Goal: Learn about a topic: Understand process/instructions

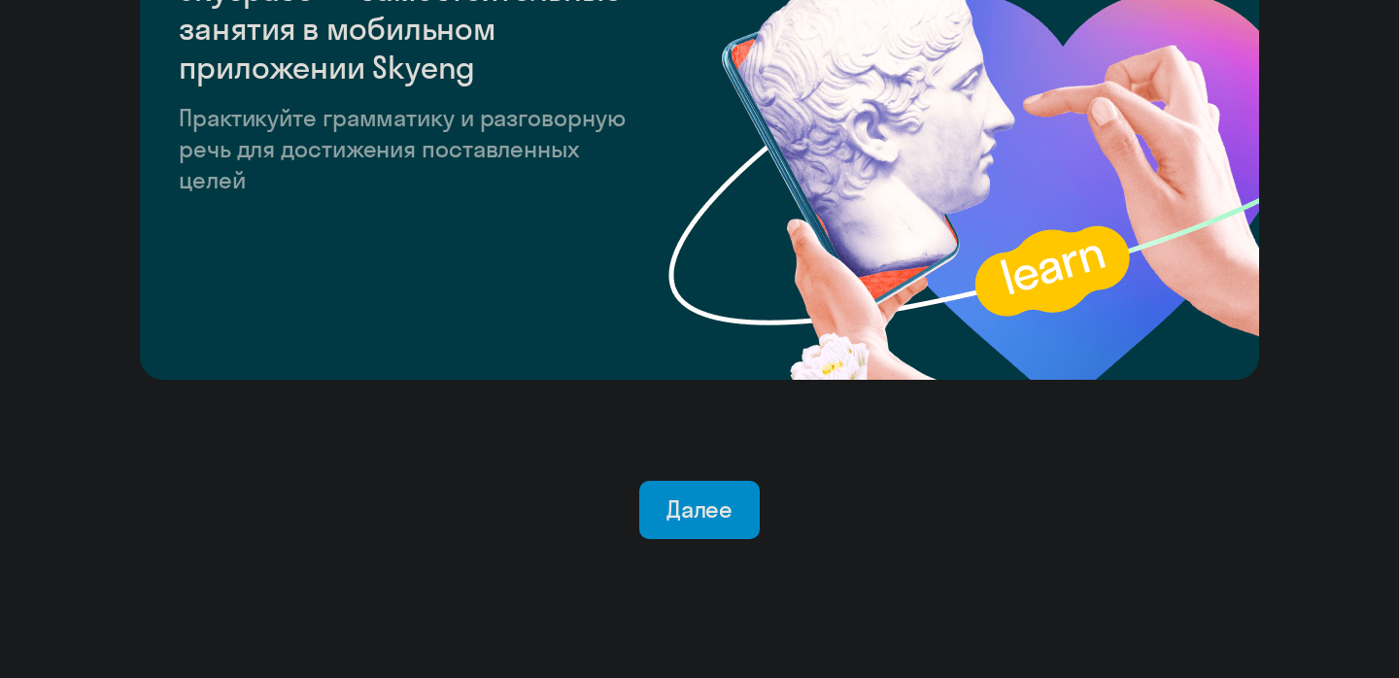
scroll to position [3826, 0]
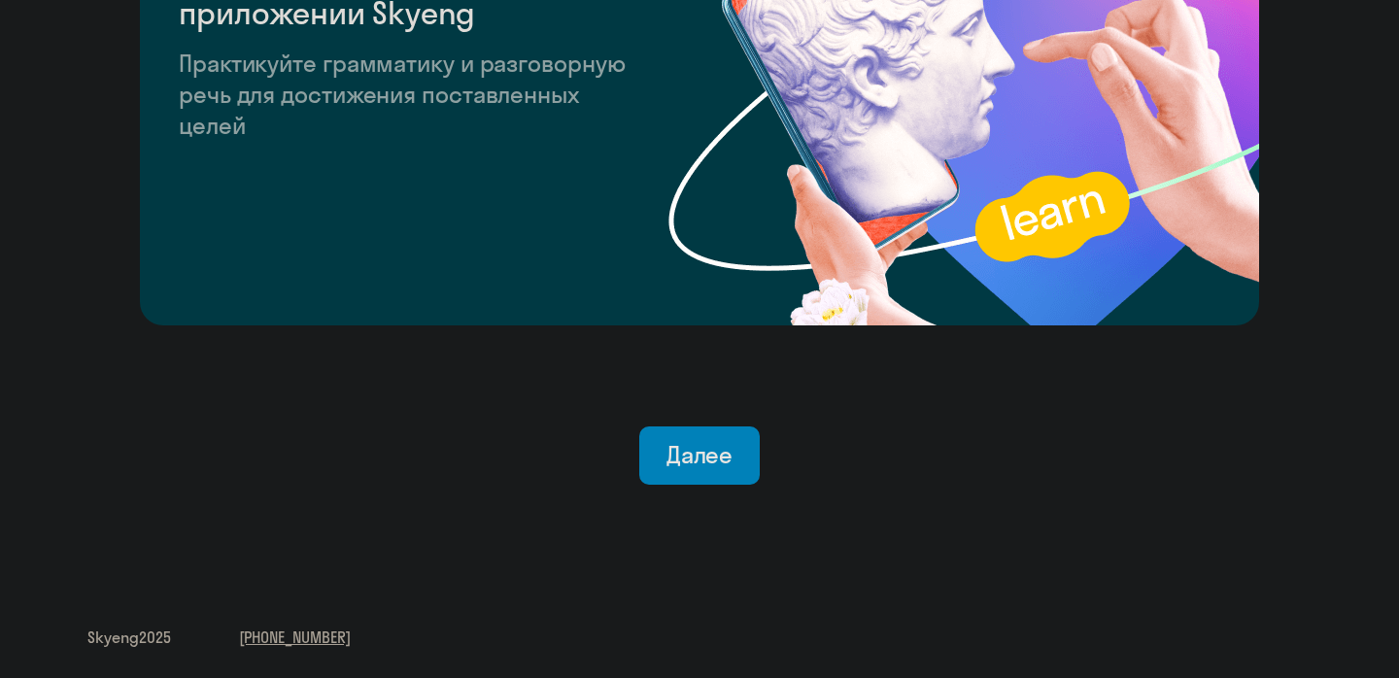
click at [695, 454] on div "Далее" at bounding box center [700, 454] width 67 height 31
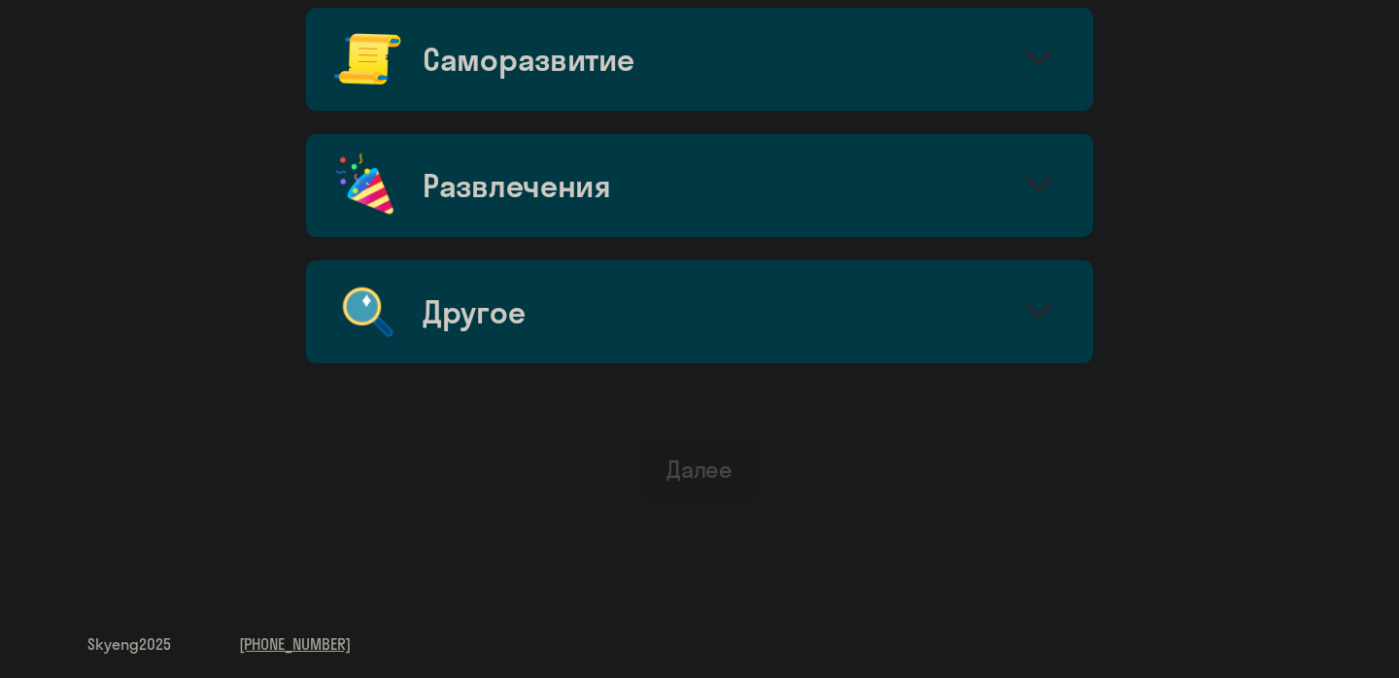
scroll to position [1173, 0]
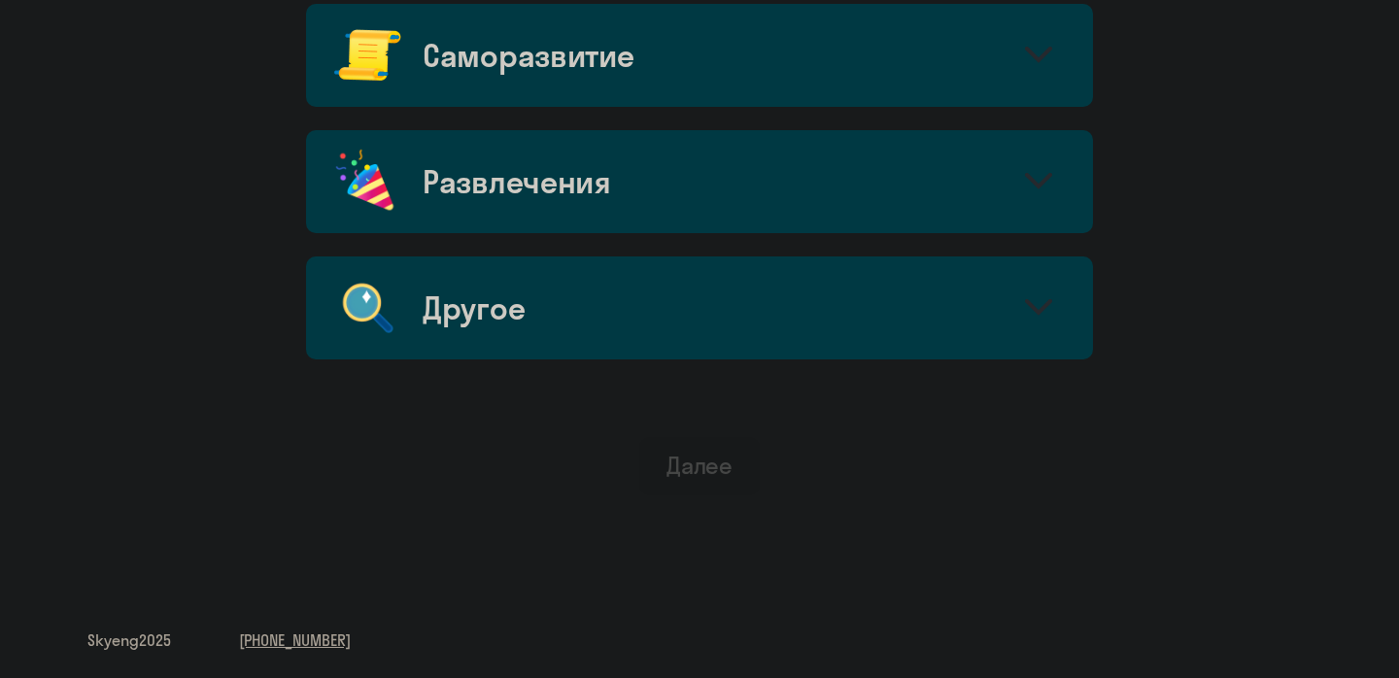
click at [702, 297] on div "Другое" at bounding box center [699, 308] width 787 height 103
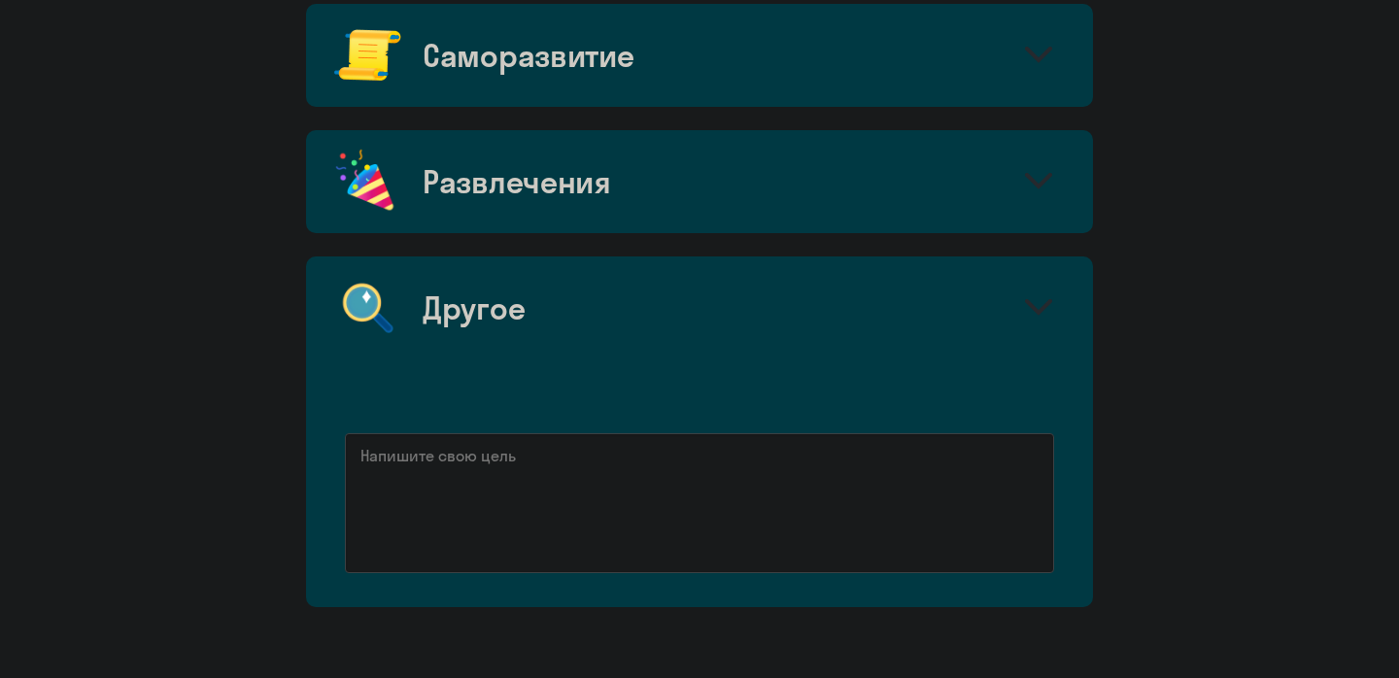
click at [702, 297] on div "Другое" at bounding box center [699, 308] width 787 height 103
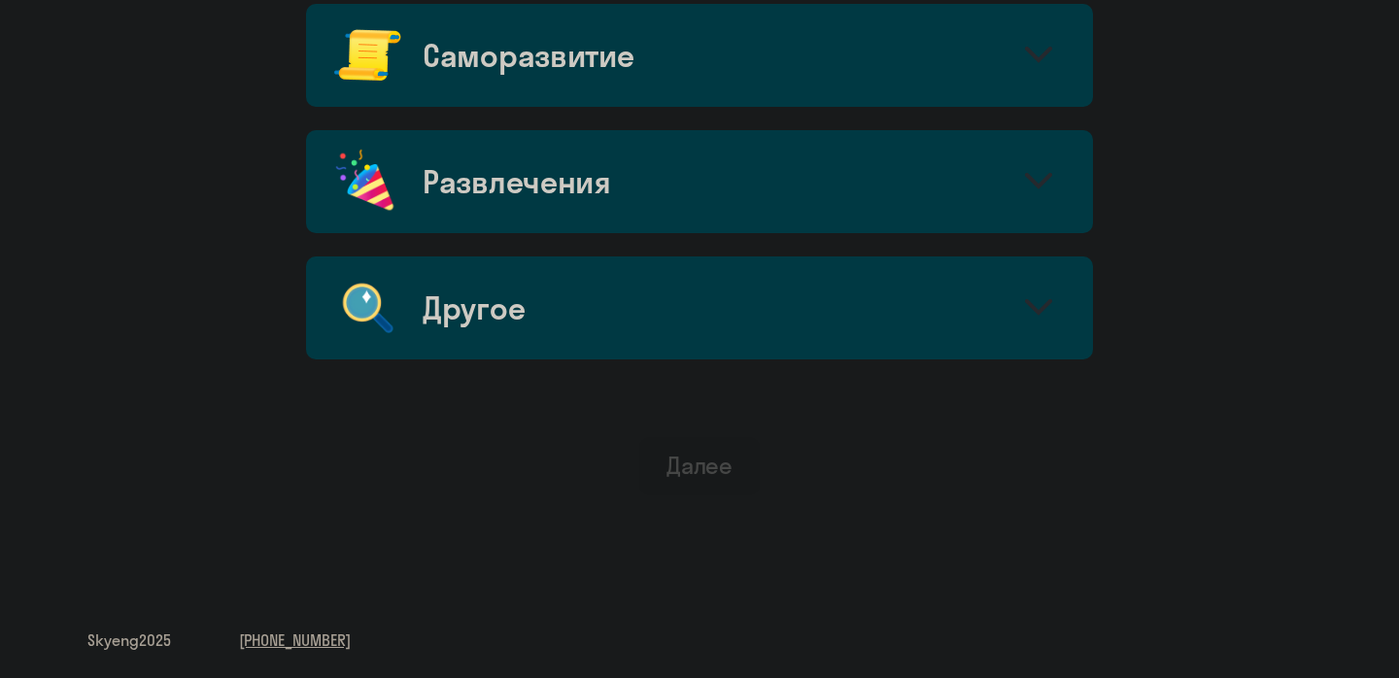
click at [648, 198] on div "Развлечения" at bounding box center [699, 181] width 787 height 103
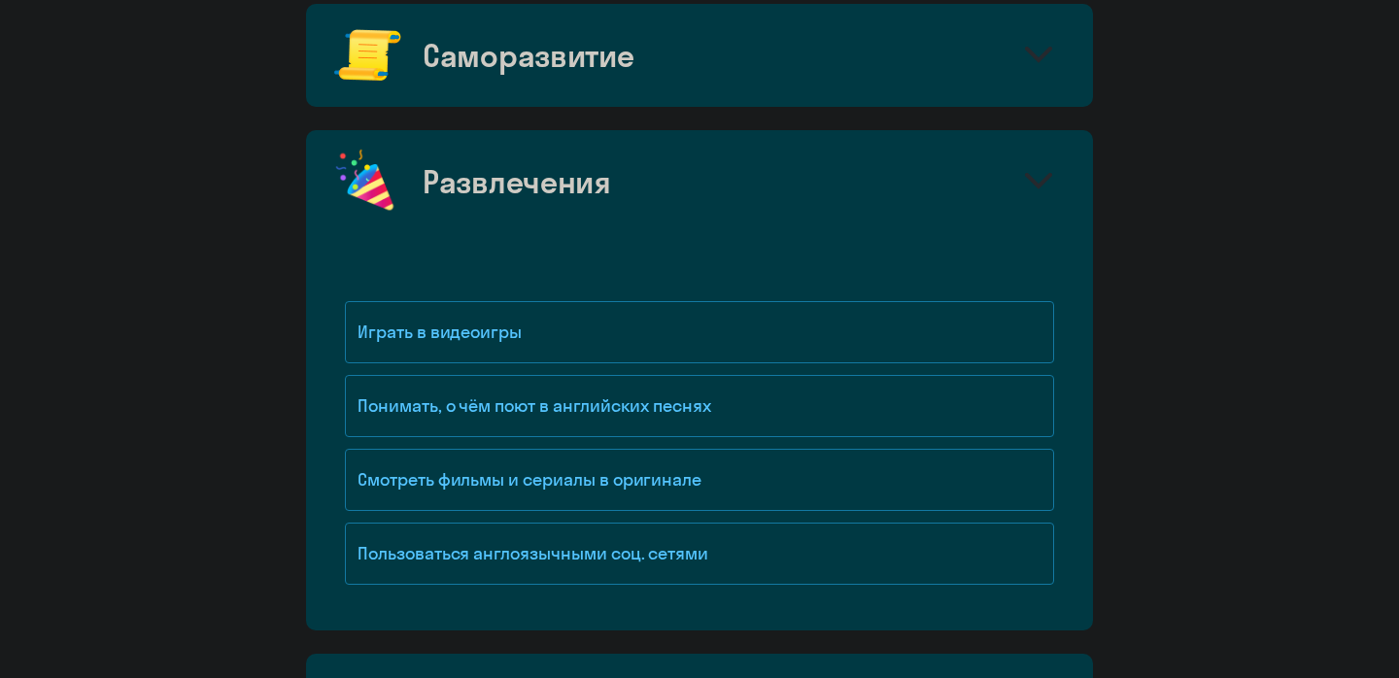
click at [620, 174] on div "Развлечения" at bounding box center [699, 181] width 787 height 103
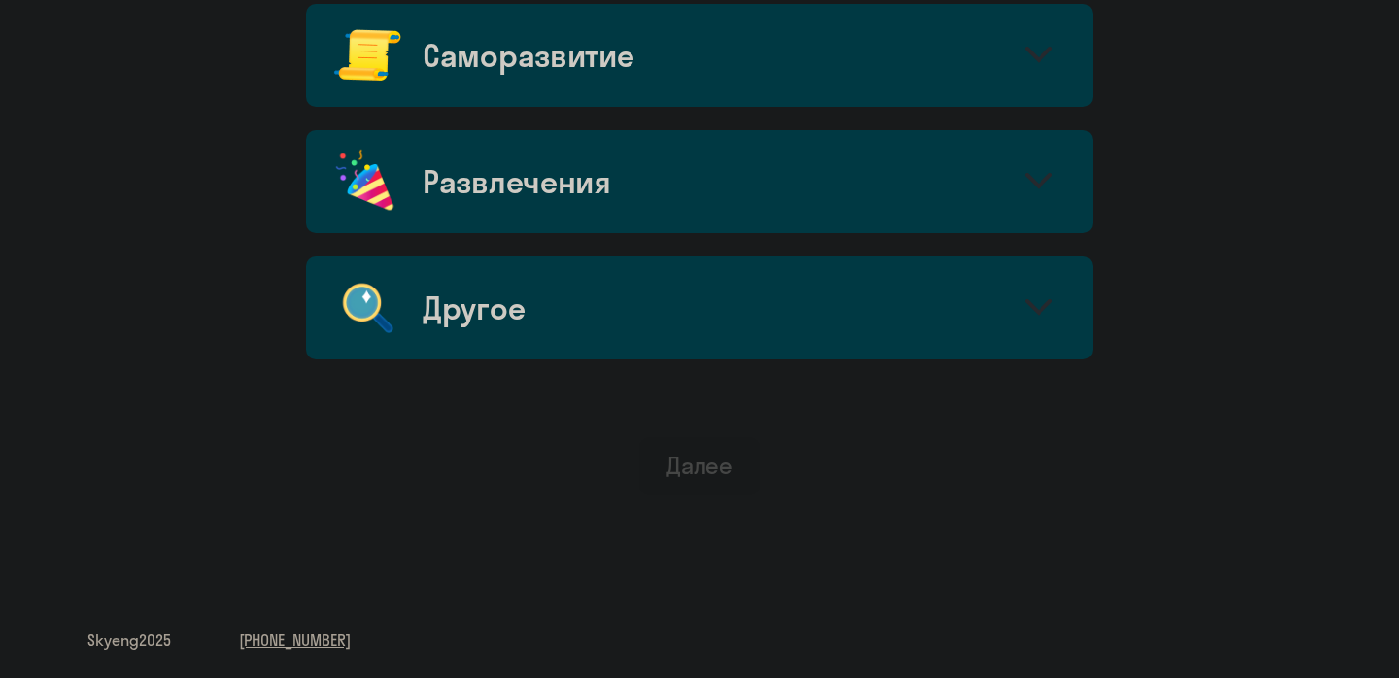
click at [634, 69] on div "Саморазвитие" at bounding box center [528, 55] width 211 height 39
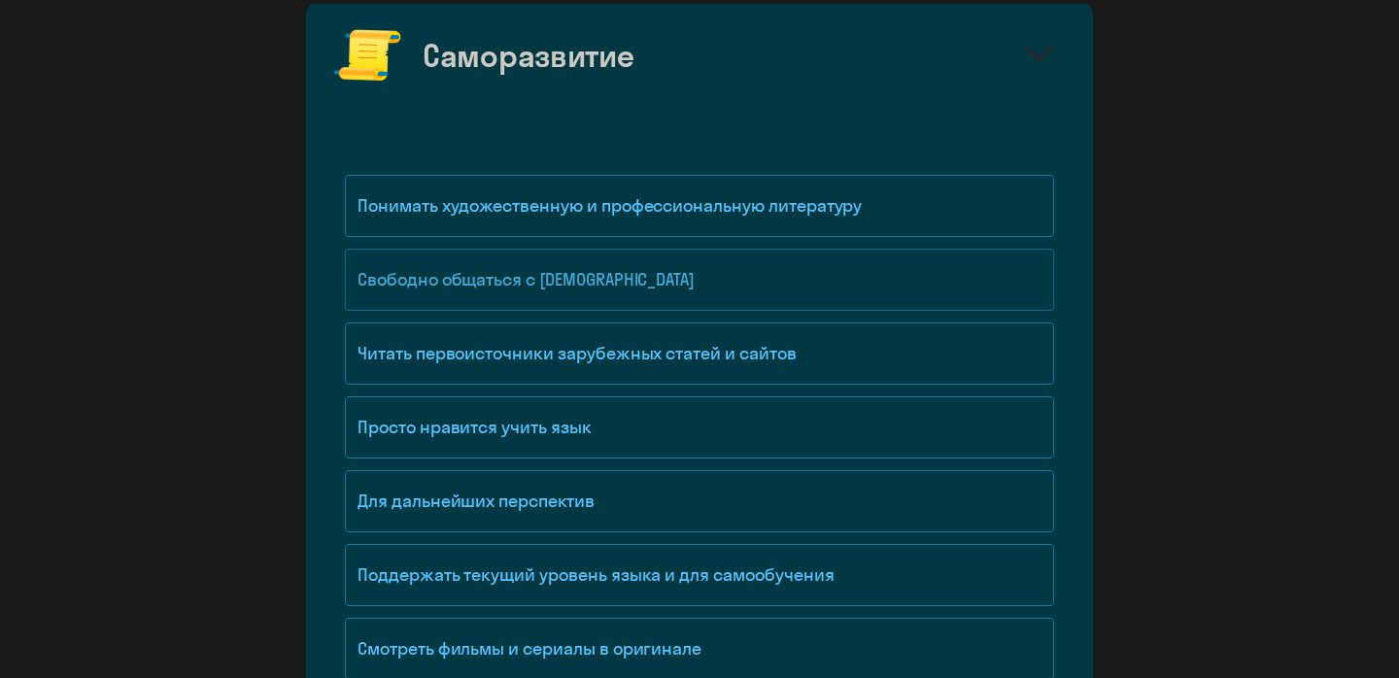
click at [560, 270] on div "Свободно общаться с [DEMOGRAPHIC_DATA]" at bounding box center [699, 280] width 709 height 62
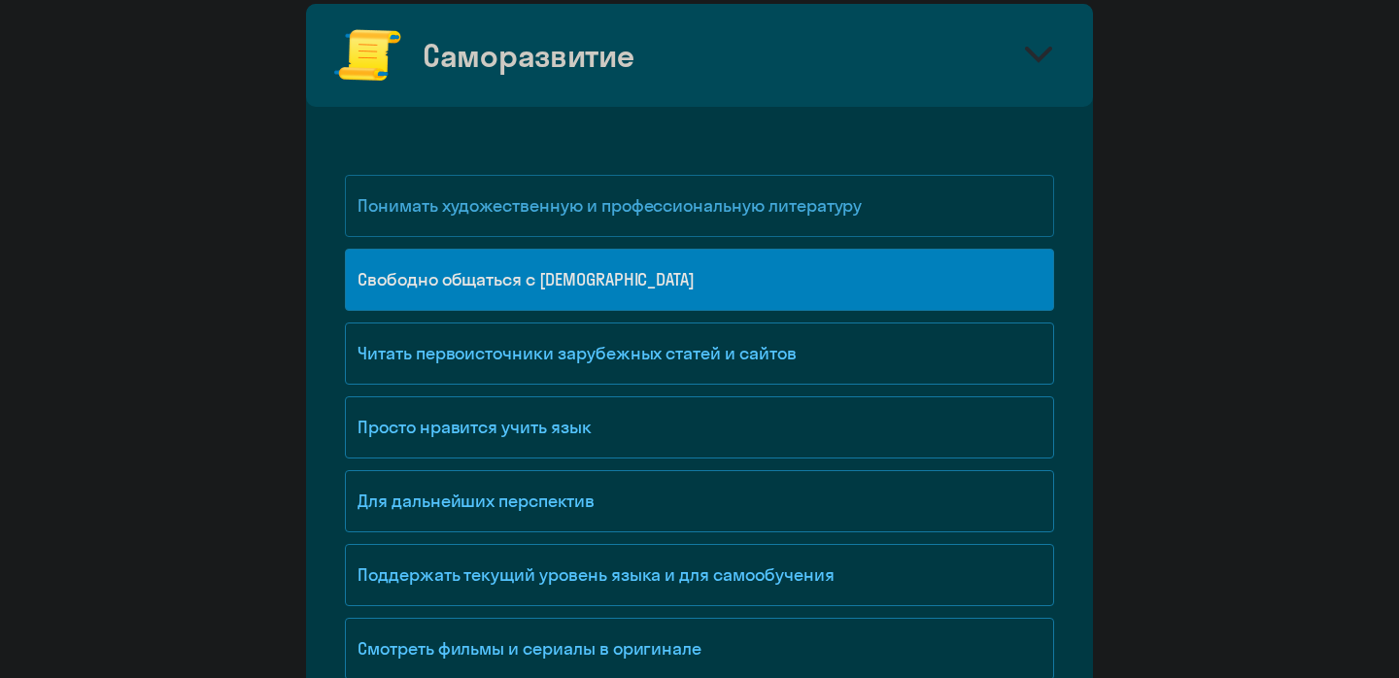
click at [574, 196] on div "Понимать художественную и профессиональную литературу" at bounding box center [699, 206] width 709 height 62
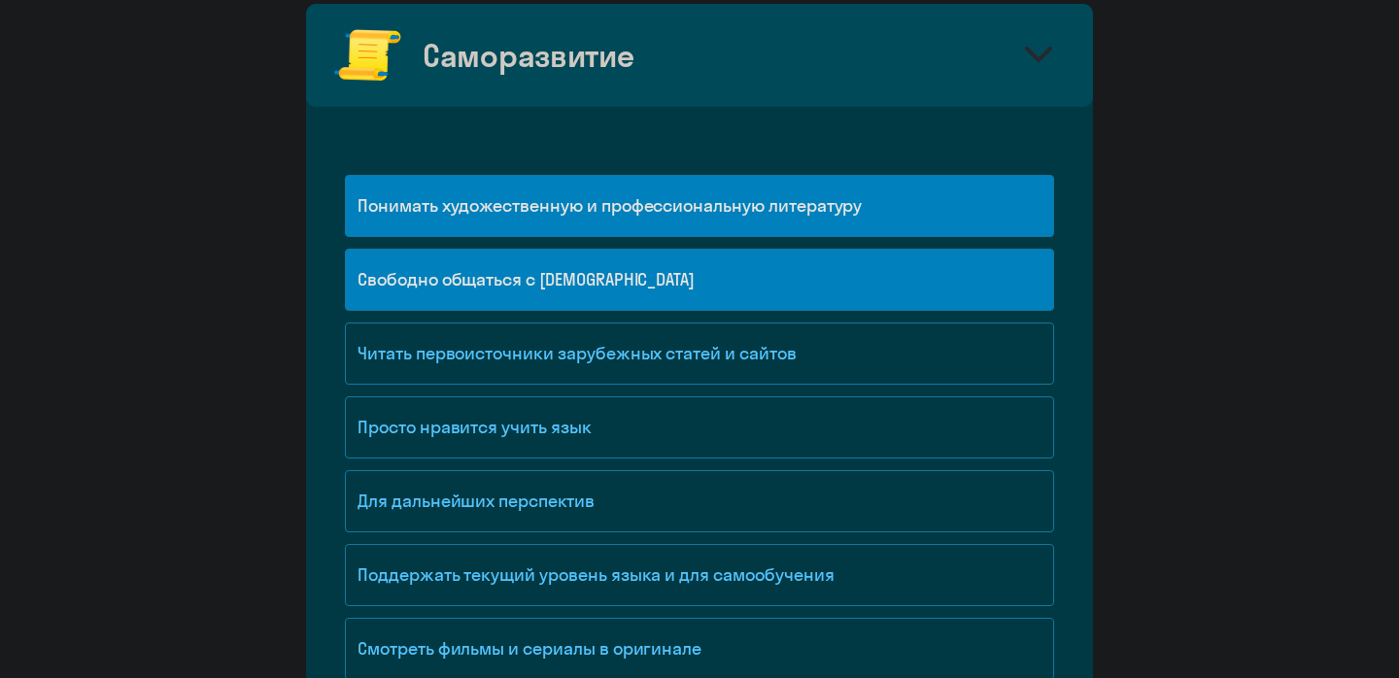
click at [569, 211] on div "Понимать художественную и профессиональную литературу" at bounding box center [699, 206] width 709 height 62
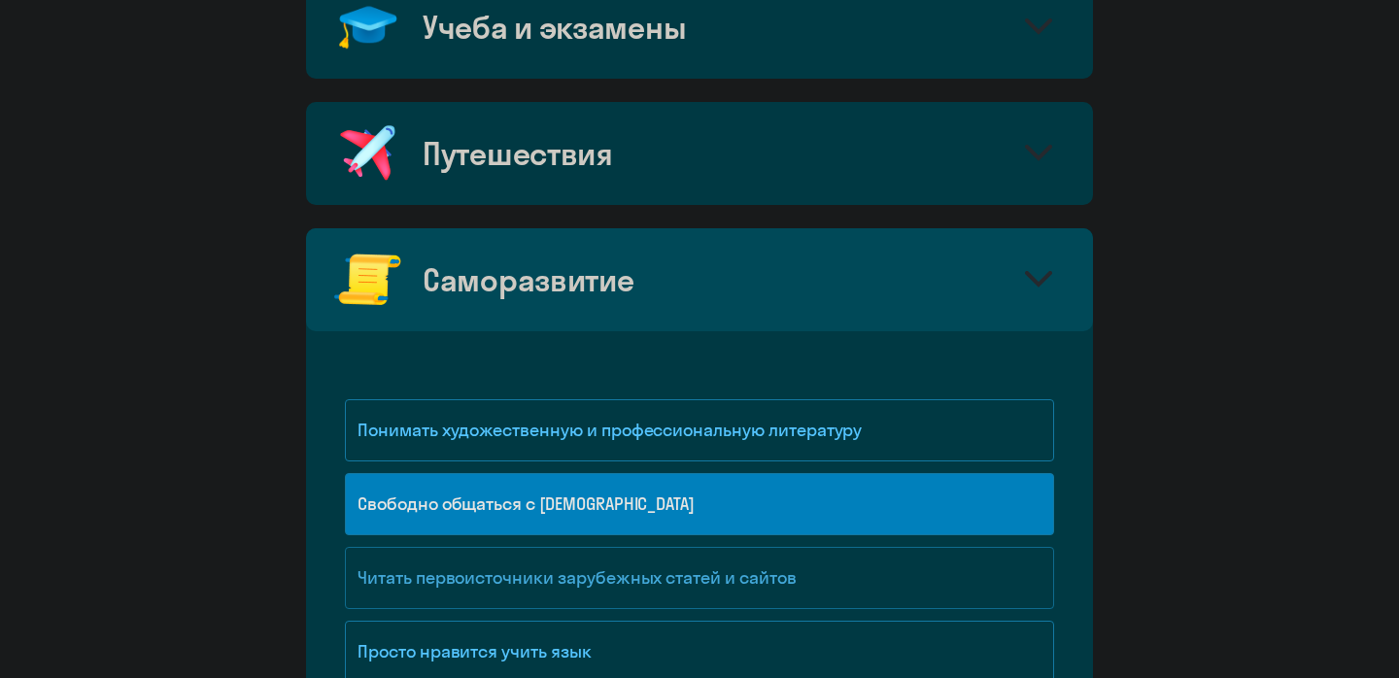
scroll to position [946, 0]
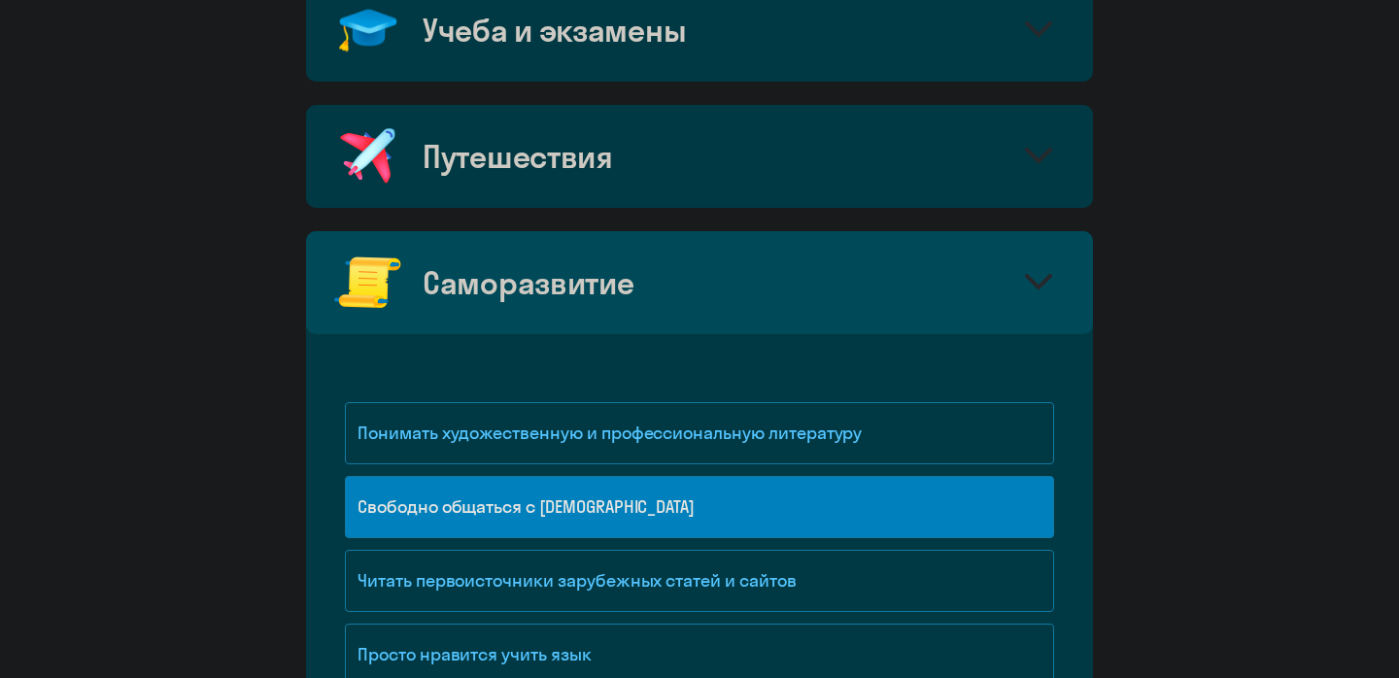
click at [590, 160] on div "Путешествия" at bounding box center [518, 156] width 190 height 39
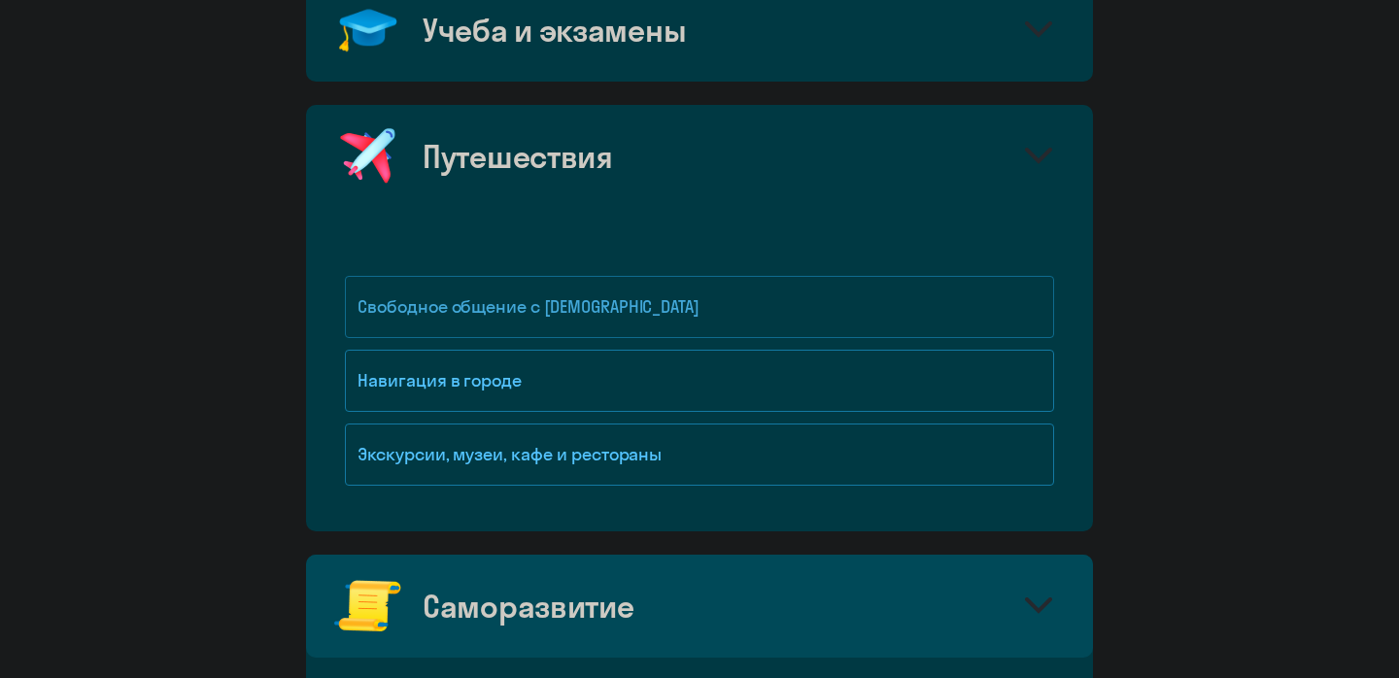
click at [545, 318] on div "Свободное общение с [DEMOGRAPHIC_DATA]" at bounding box center [699, 307] width 709 height 62
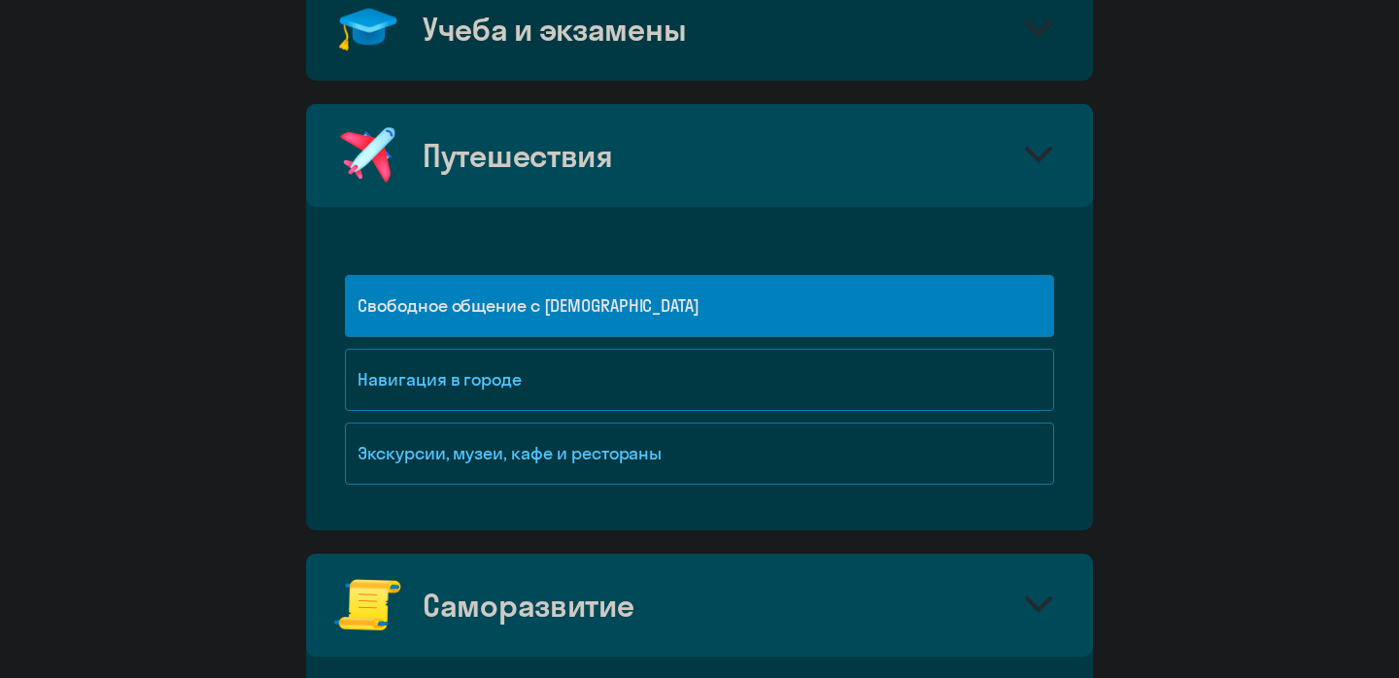
scroll to position [832, 0]
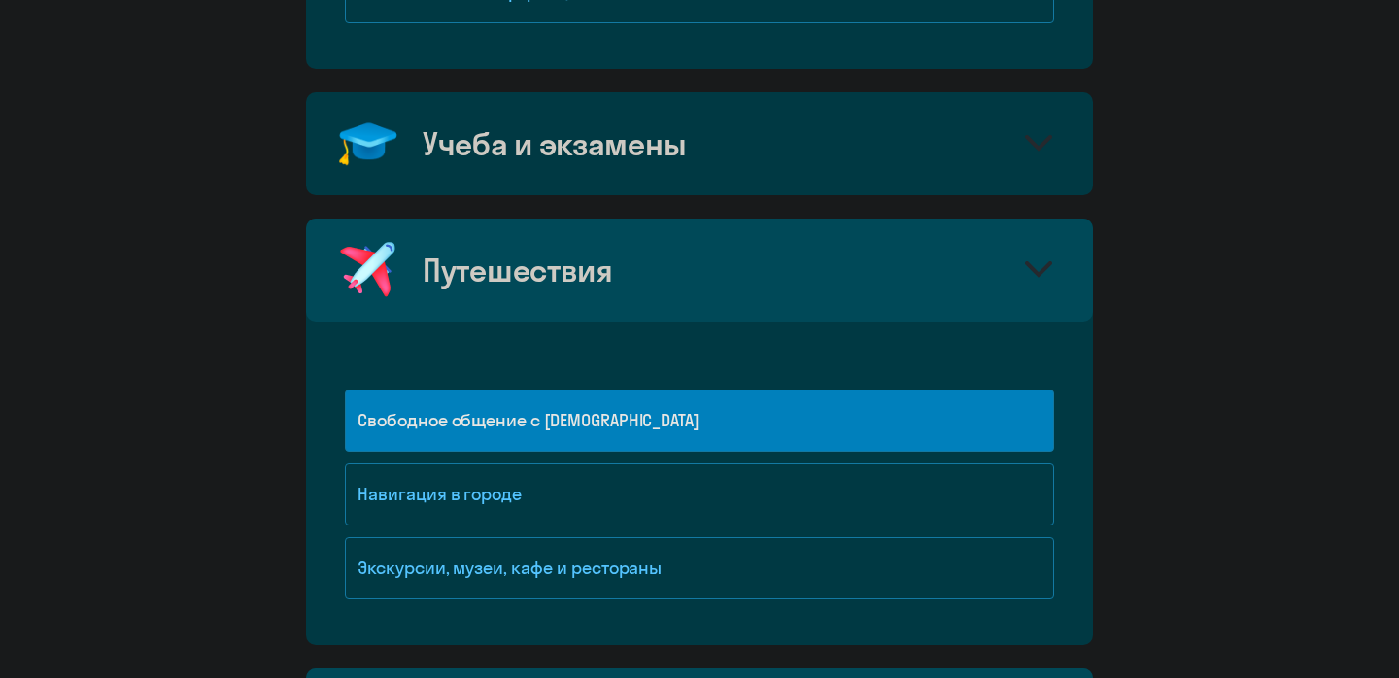
click at [578, 158] on div "Учеба и экзамены" at bounding box center [554, 143] width 263 height 39
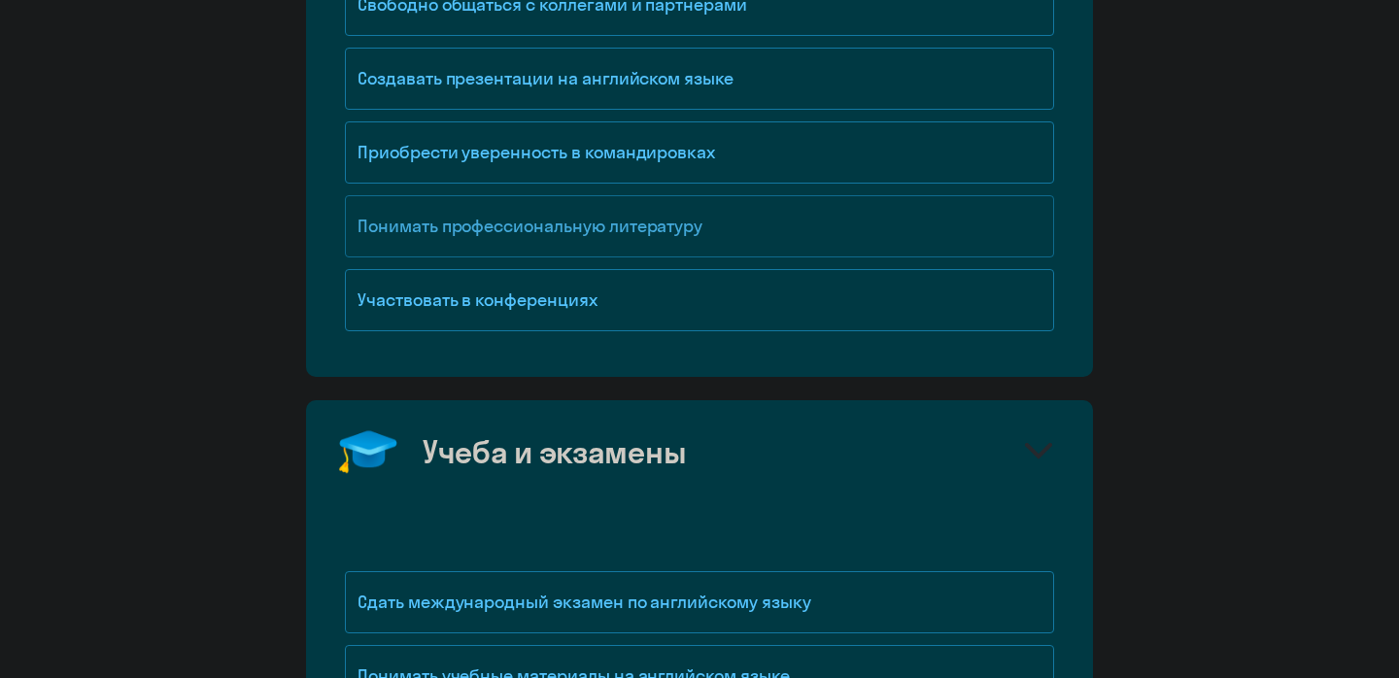
scroll to position [491, 0]
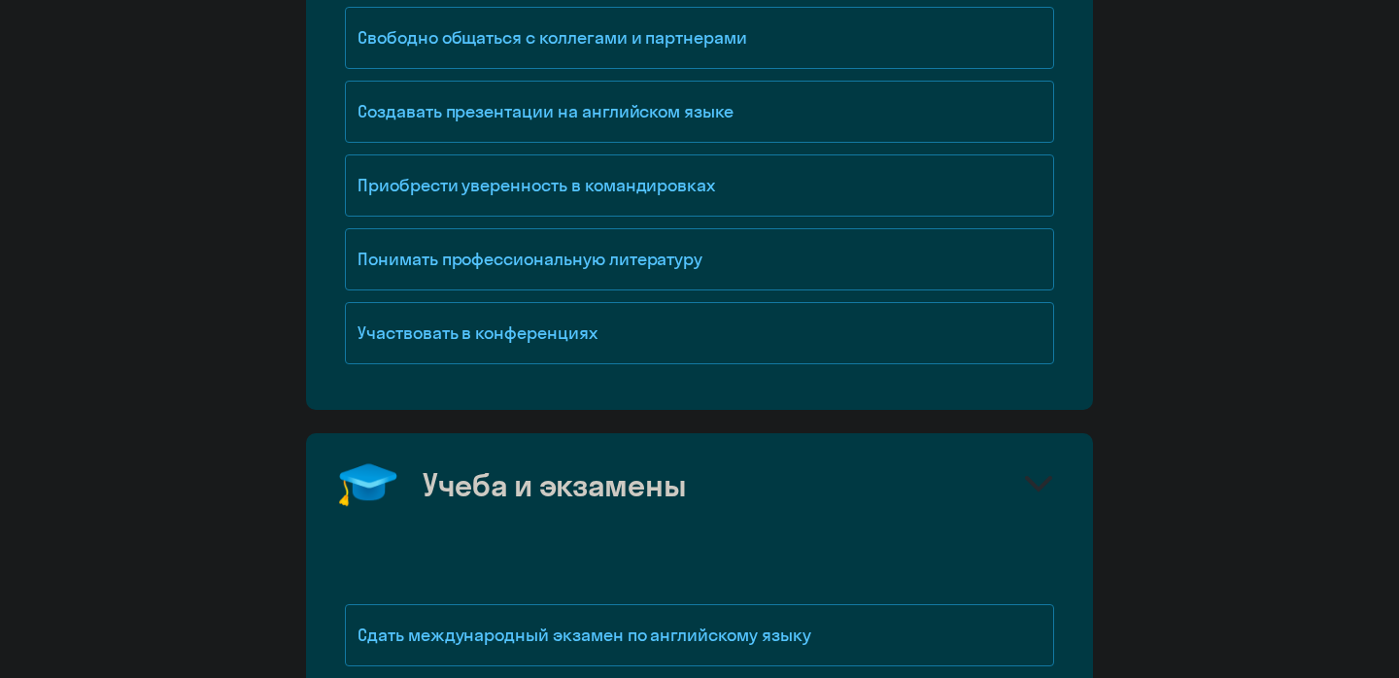
click at [513, 489] on div "Учеба и экзамены" at bounding box center [554, 484] width 263 height 39
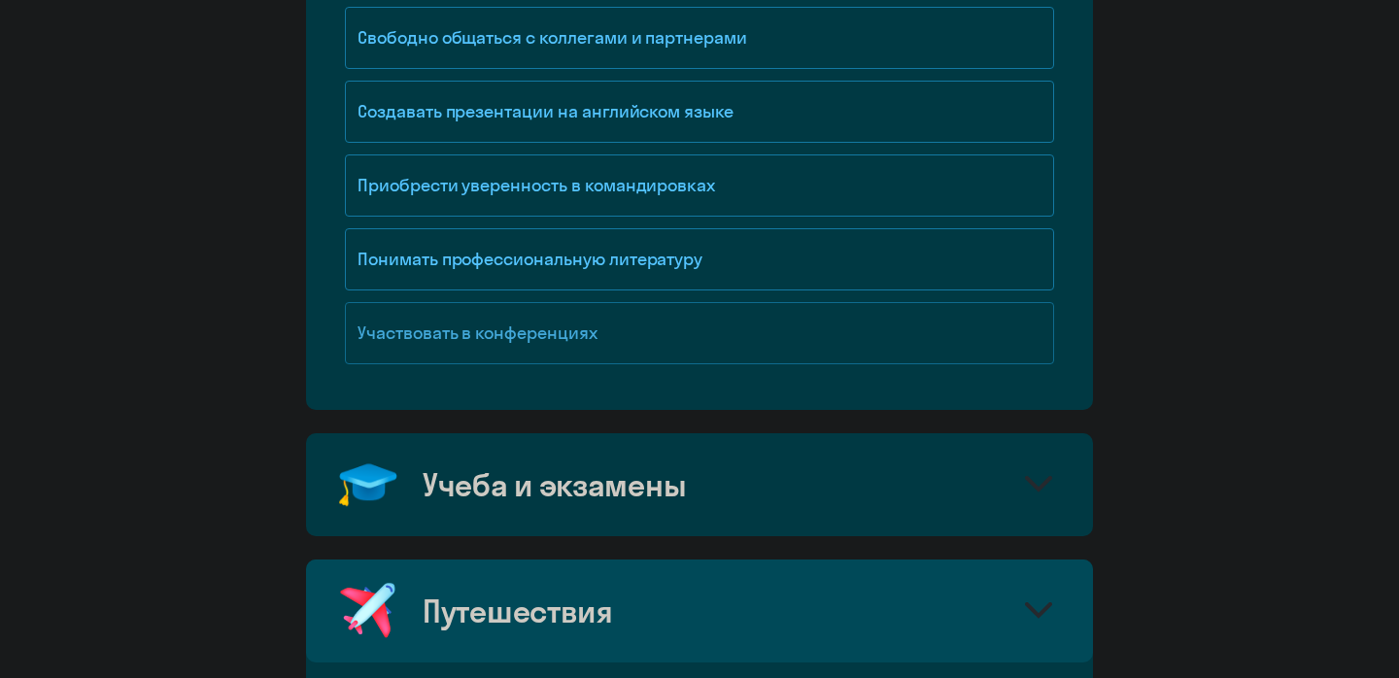
scroll to position [263, 0]
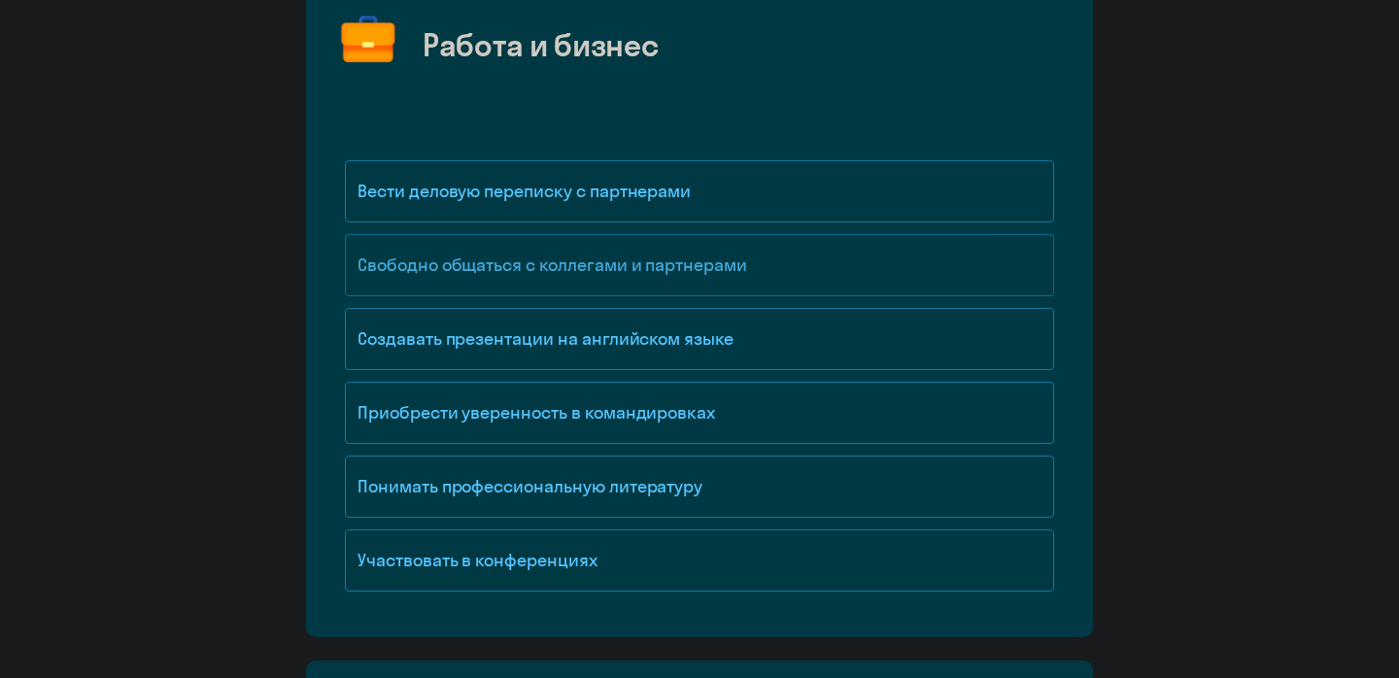
click at [517, 272] on div "Свободно общаться с коллегами и партнерами" at bounding box center [699, 265] width 709 height 62
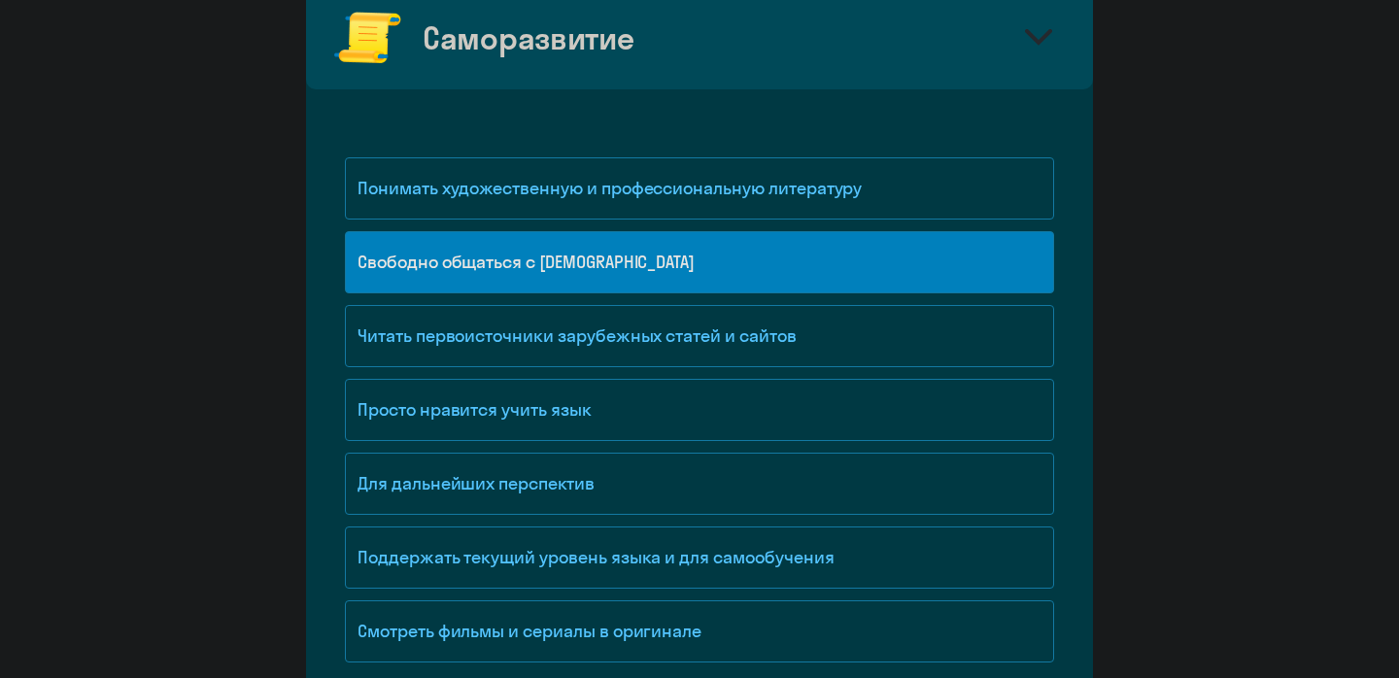
scroll to position [1969, 0]
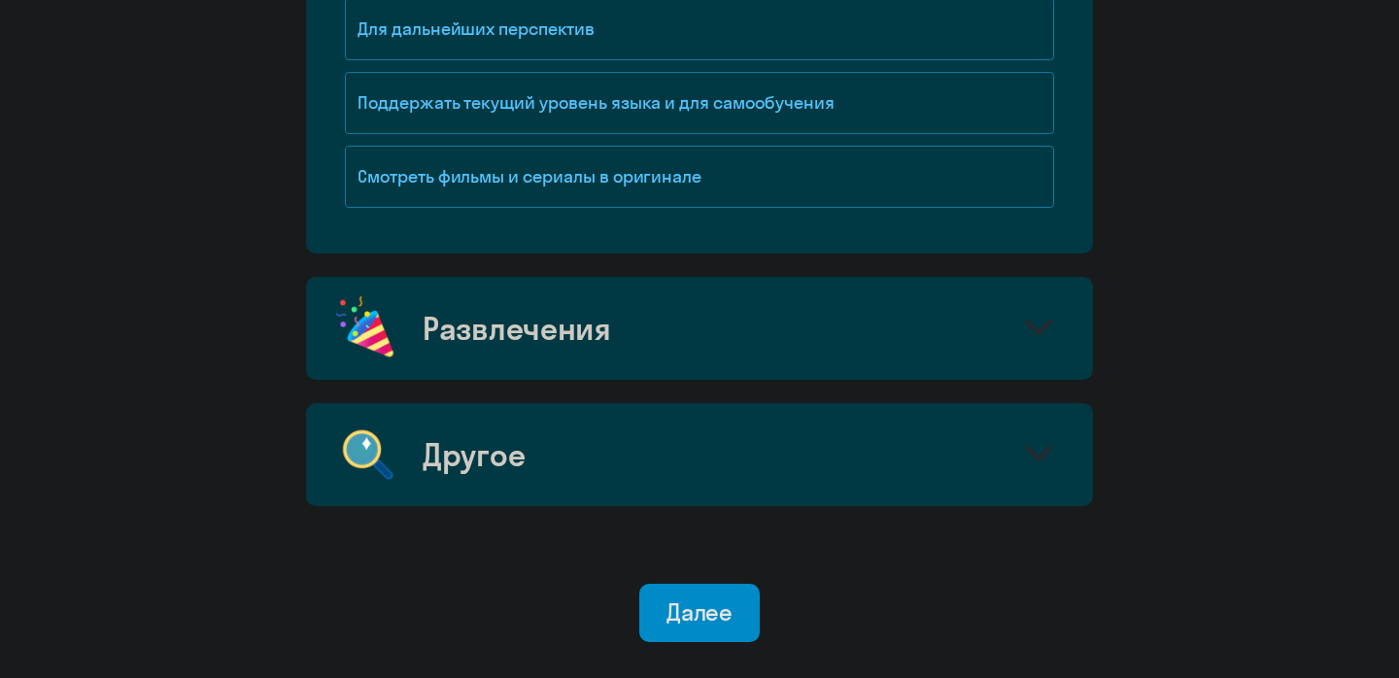
click at [553, 349] on div "Развлечения" at bounding box center [699, 328] width 787 height 103
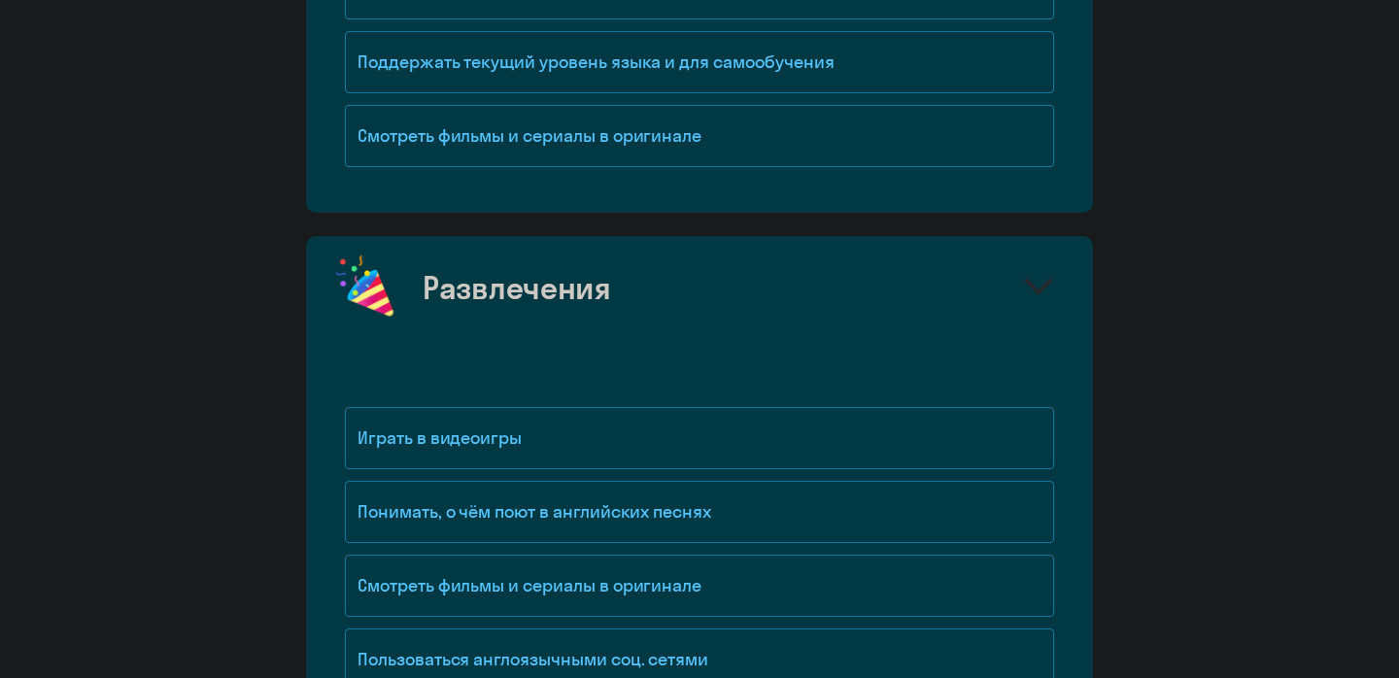
scroll to position [2082, 0]
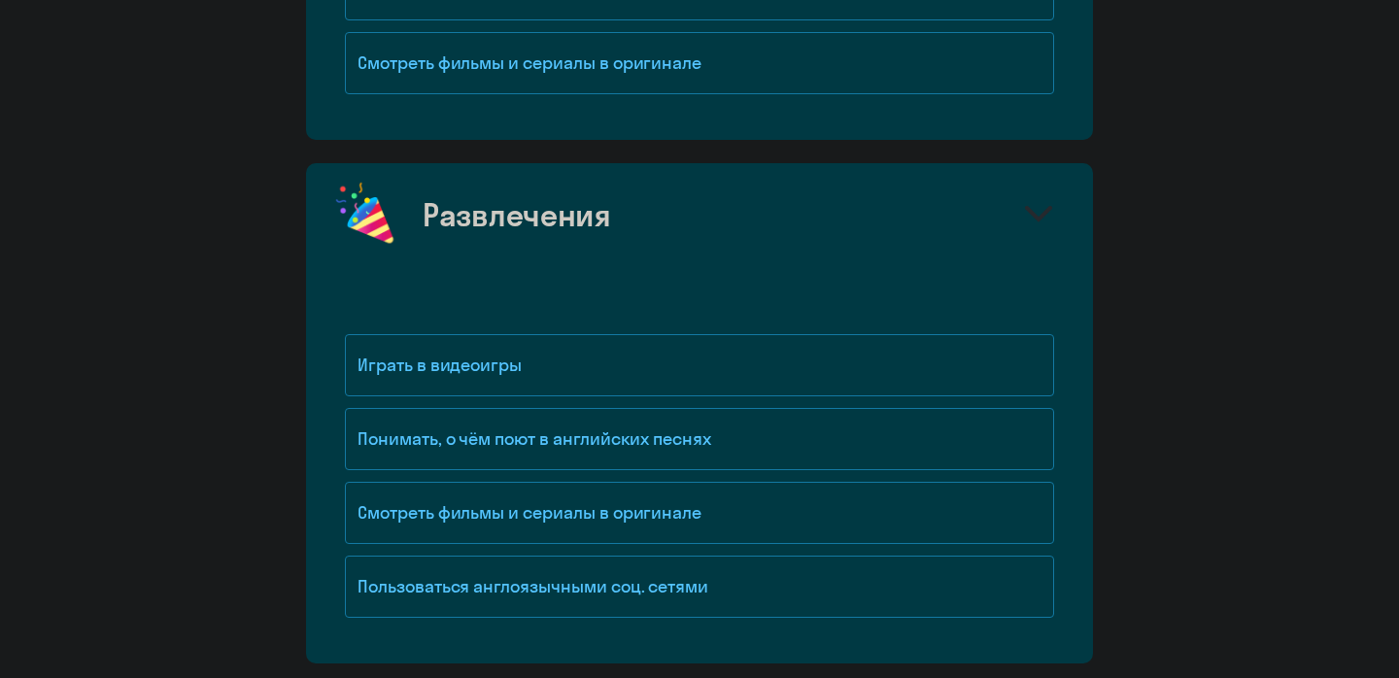
click at [567, 218] on div "Развлечения" at bounding box center [517, 214] width 189 height 39
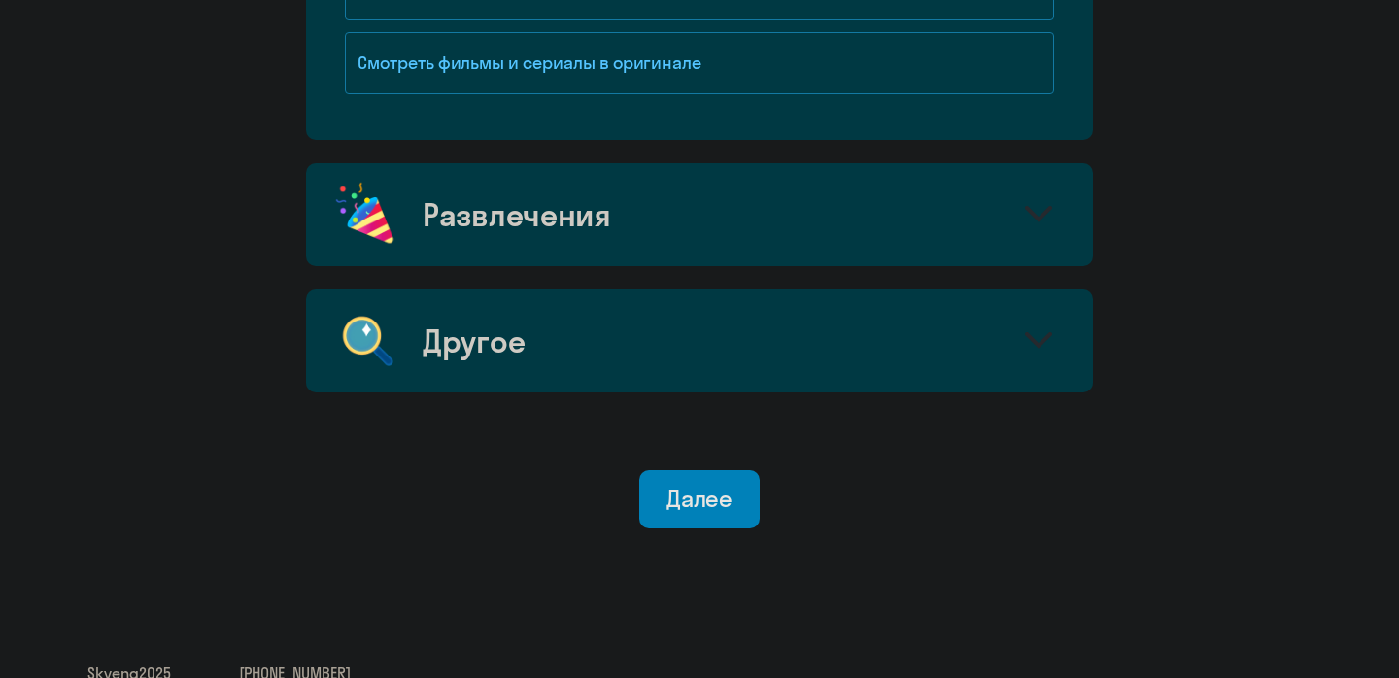
click at [681, 509] on button "Далее" at bounding box center [699, 499] width 121 height 58
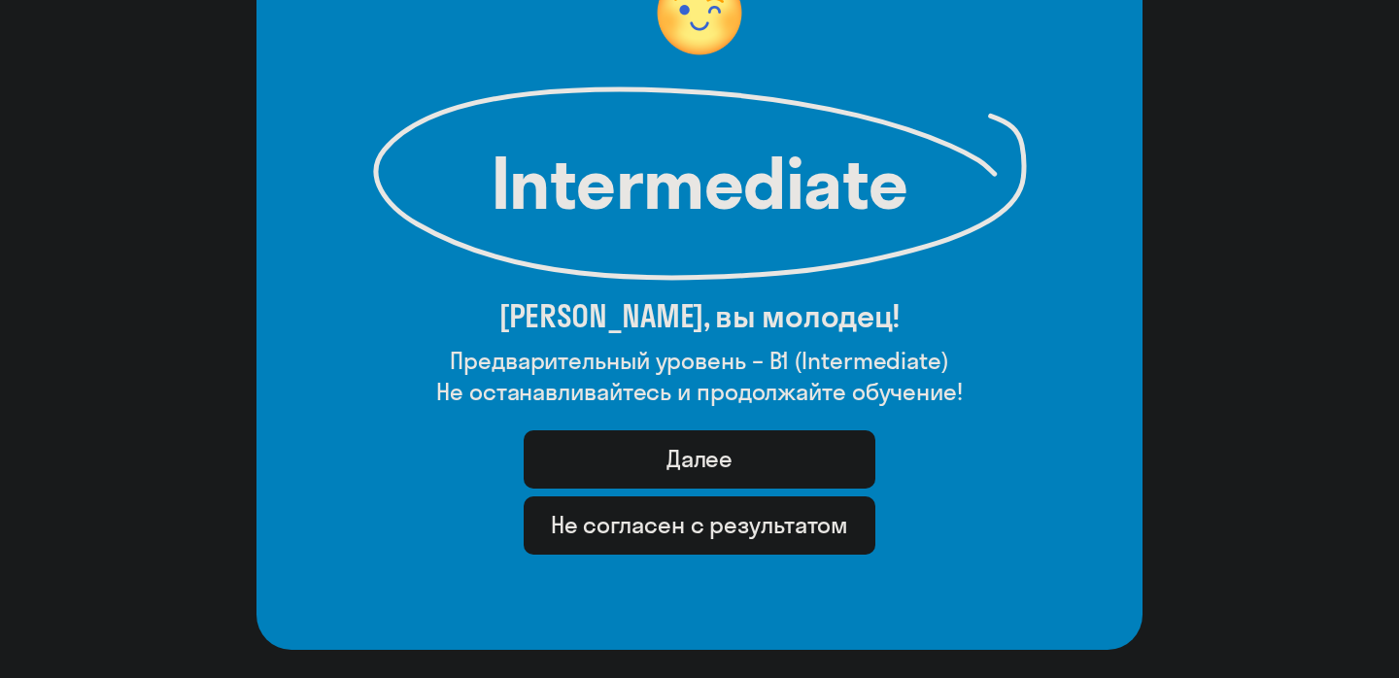
scroll to position [227, 0]
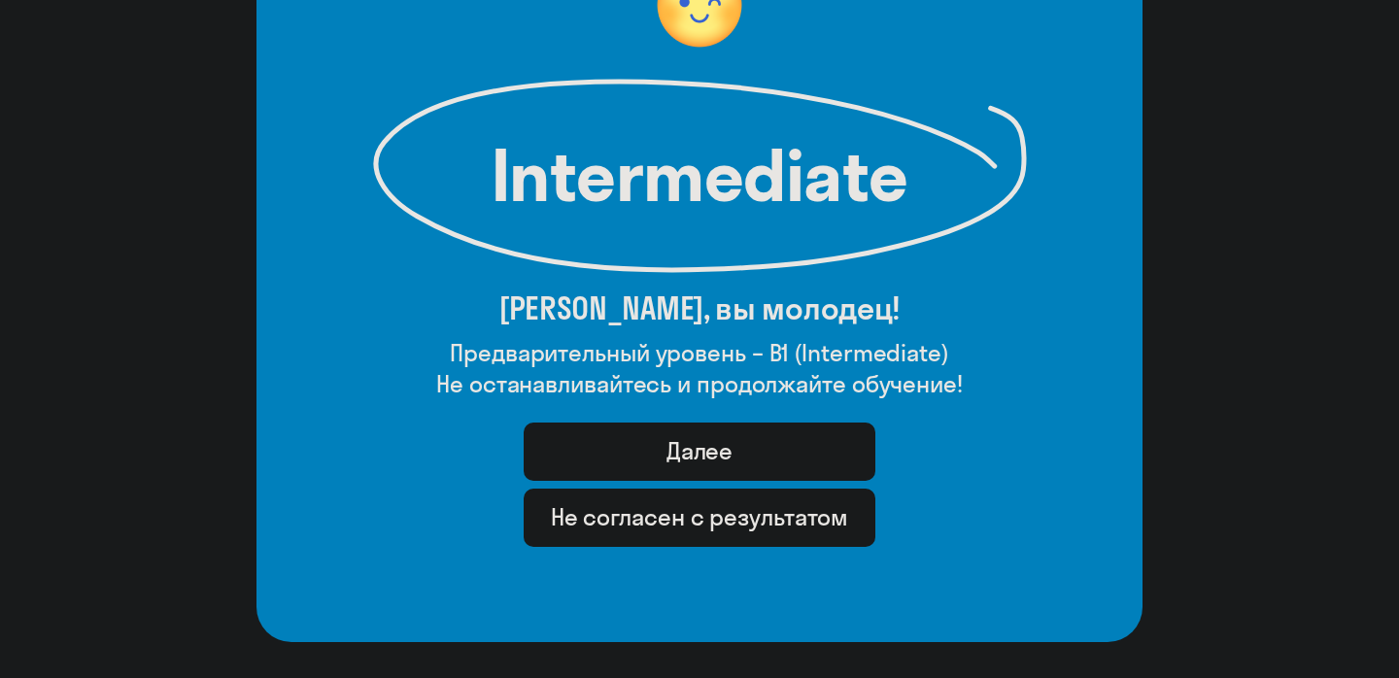
click at [689, 521] on div "Не согласен с результатом" at bounding box center [700, 516] width 298 height 31
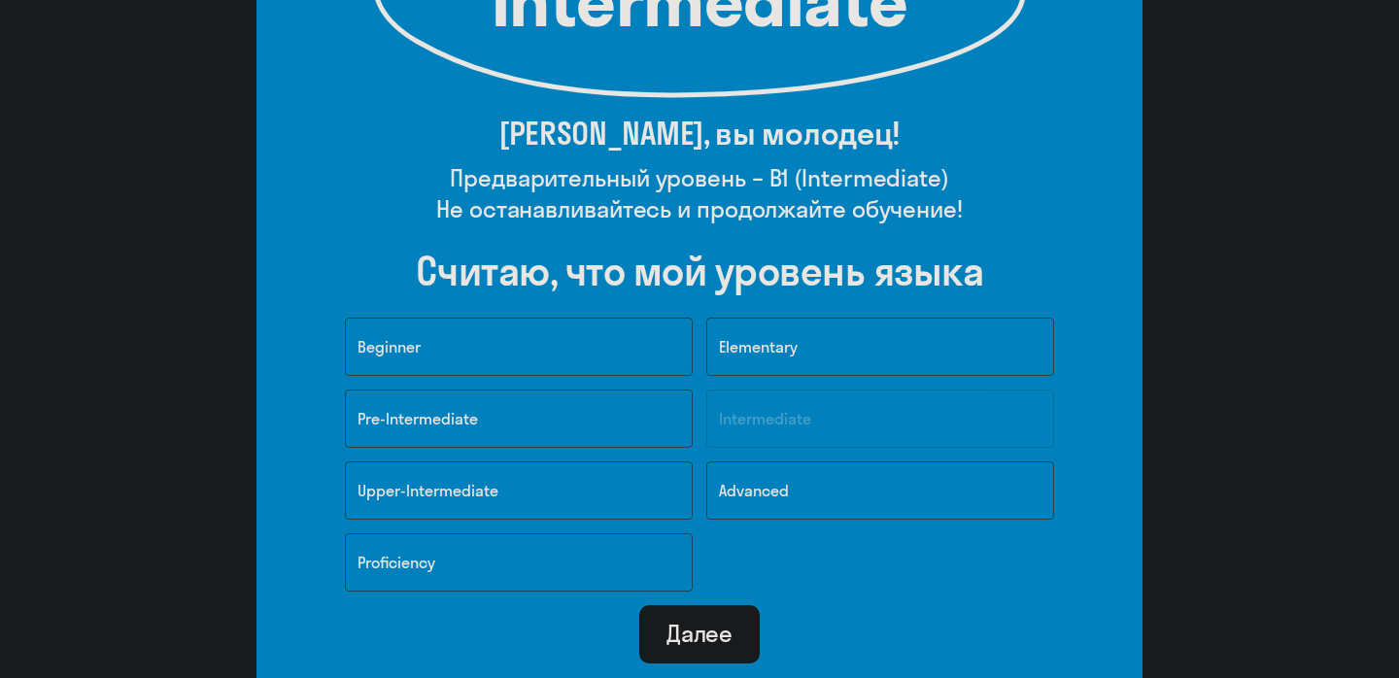
scroll to position [455, 0]
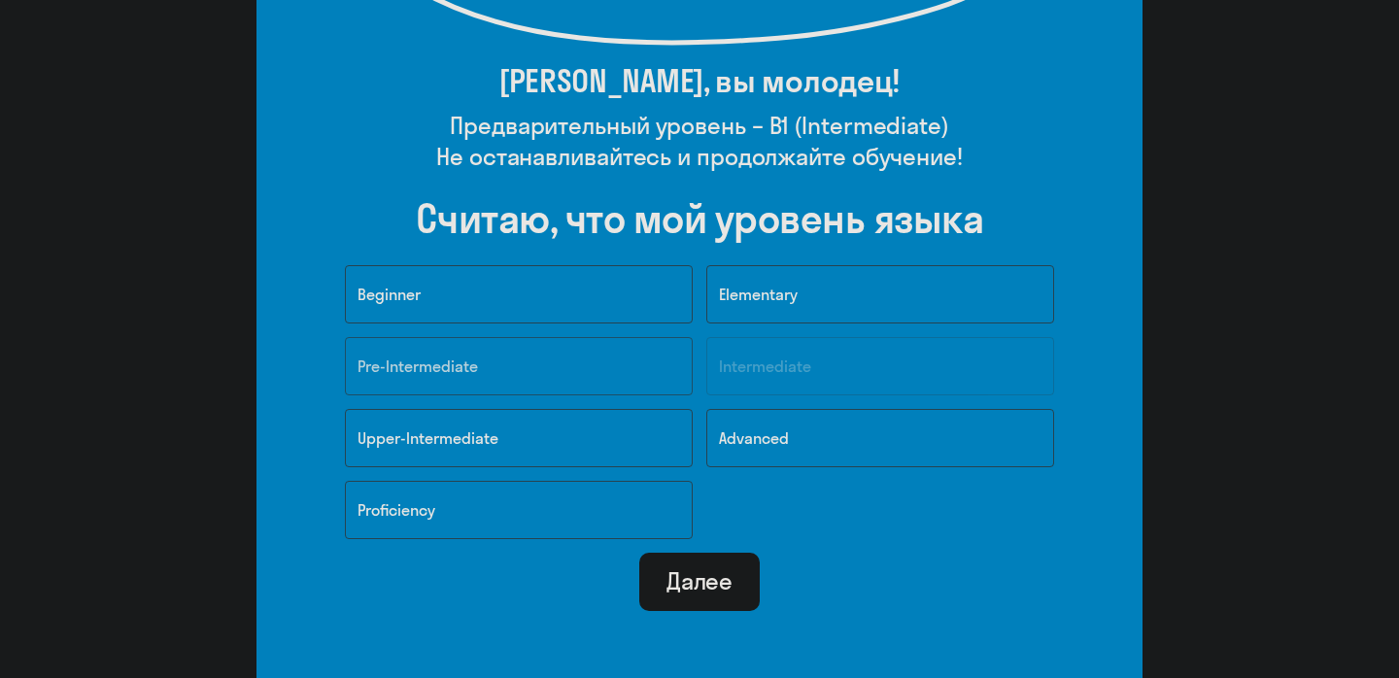
click at [544, 380] on button "Pre-Intermediate" at bounding box center [519, 366] width 348 height 58
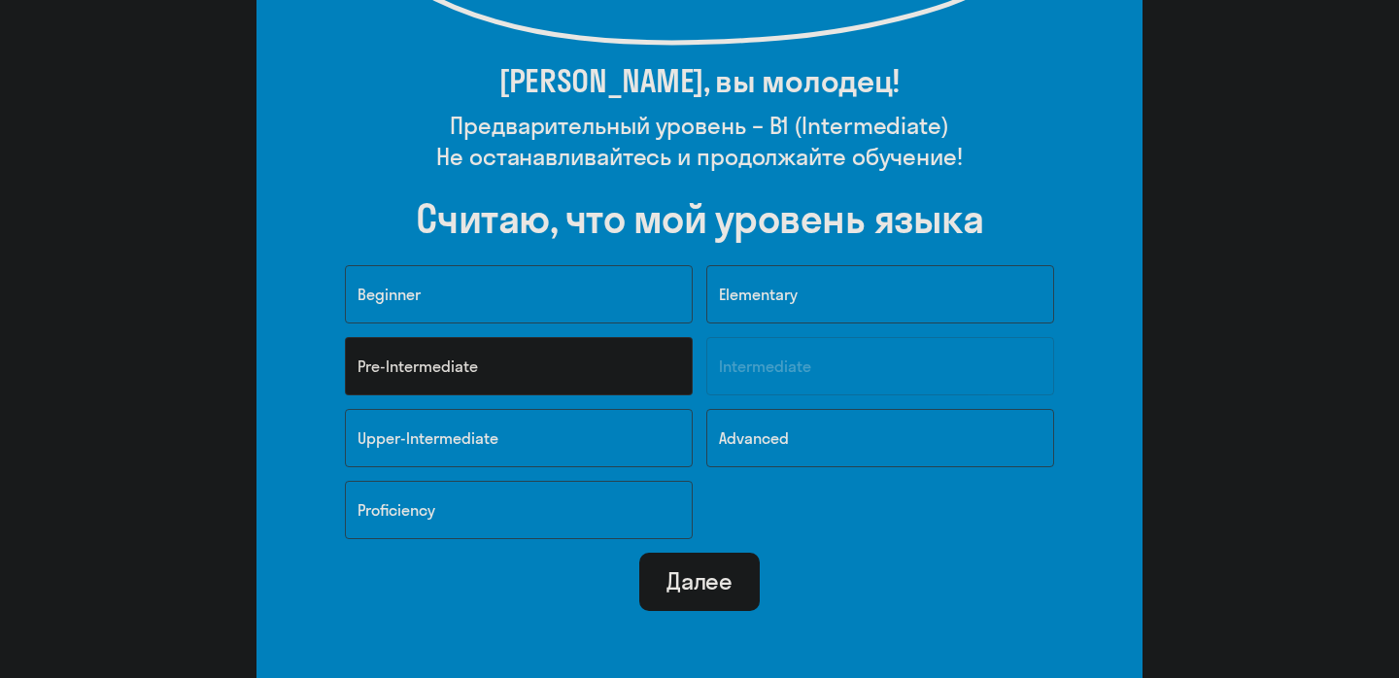
click at [722, 605] on button "Далее" at bounding box center [699, 582] width 121 height 58
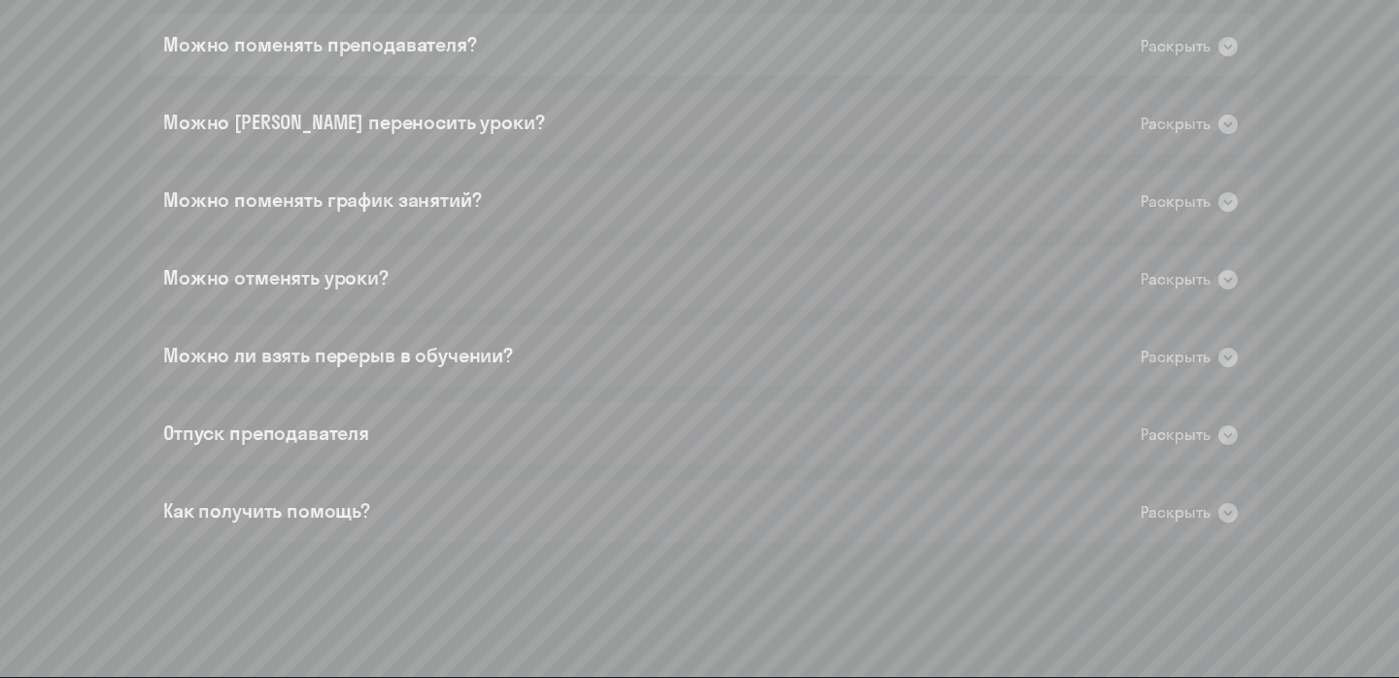
scroll to position [1355, 0]
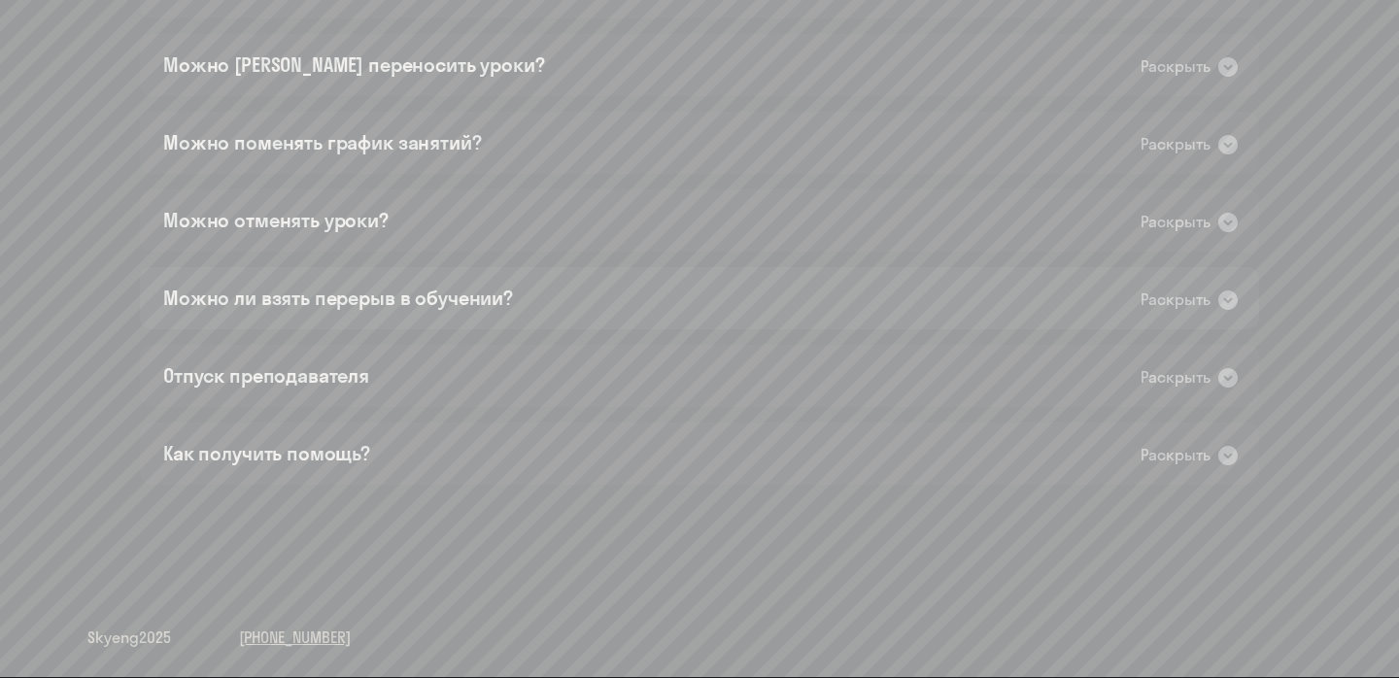
click at [430, 309] on div "Можно ли взять перерыв в обучении?" at bounding box center [338, 298] width 350 height 27
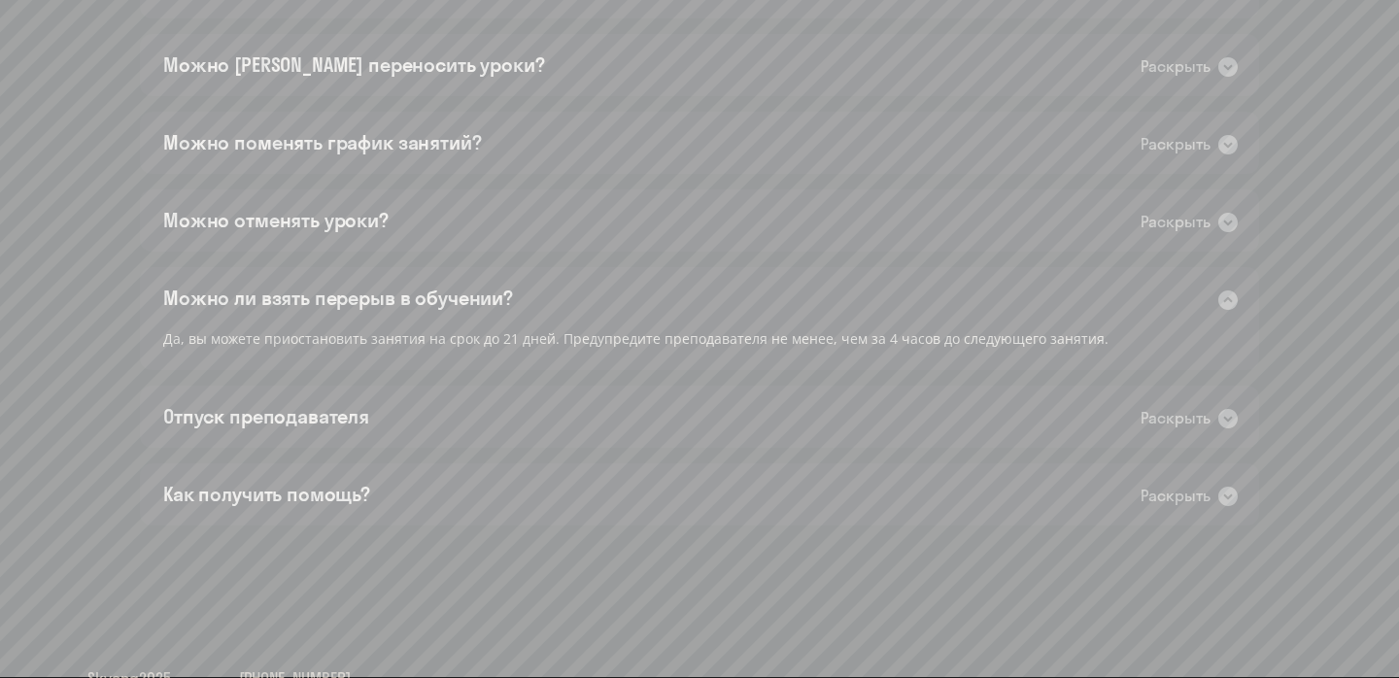
click at [428, 313] on div "Можно ли взять перерыв в обучении? Раскрыть" at bounding box center [699, 298] width 1119 height 62
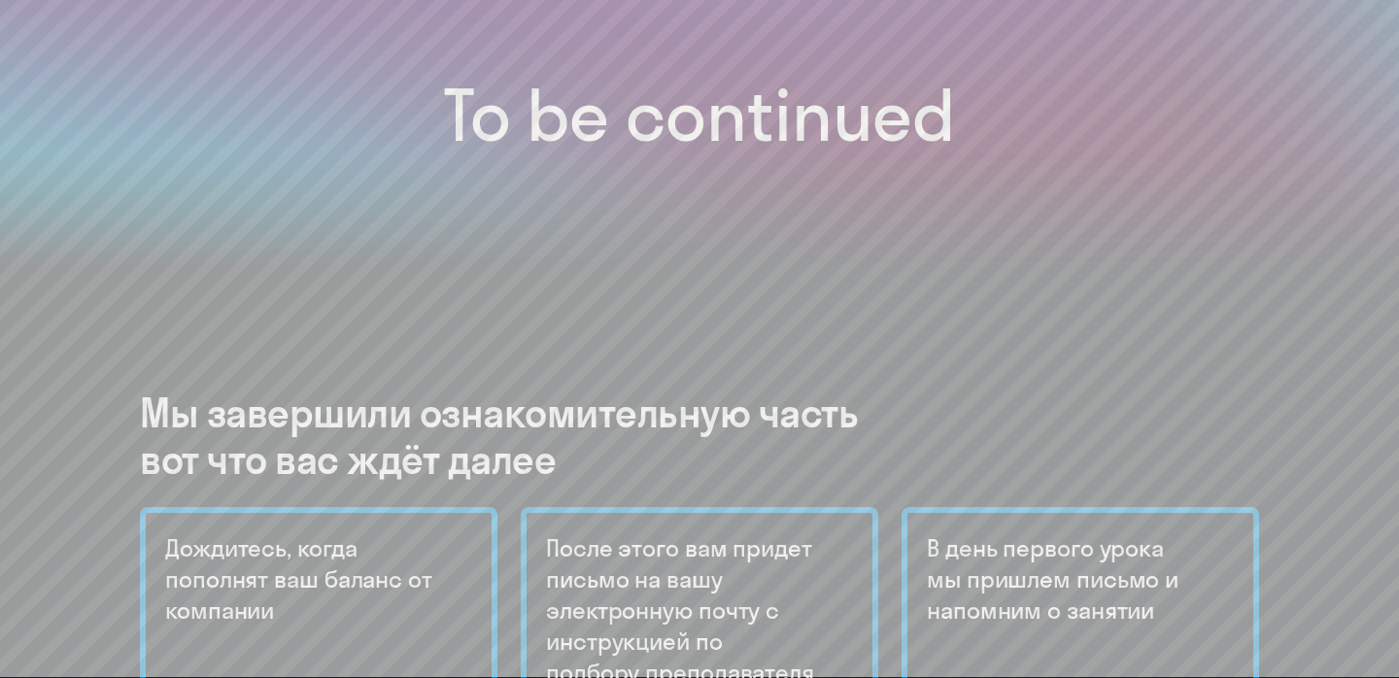
scroll to position [0, 0]
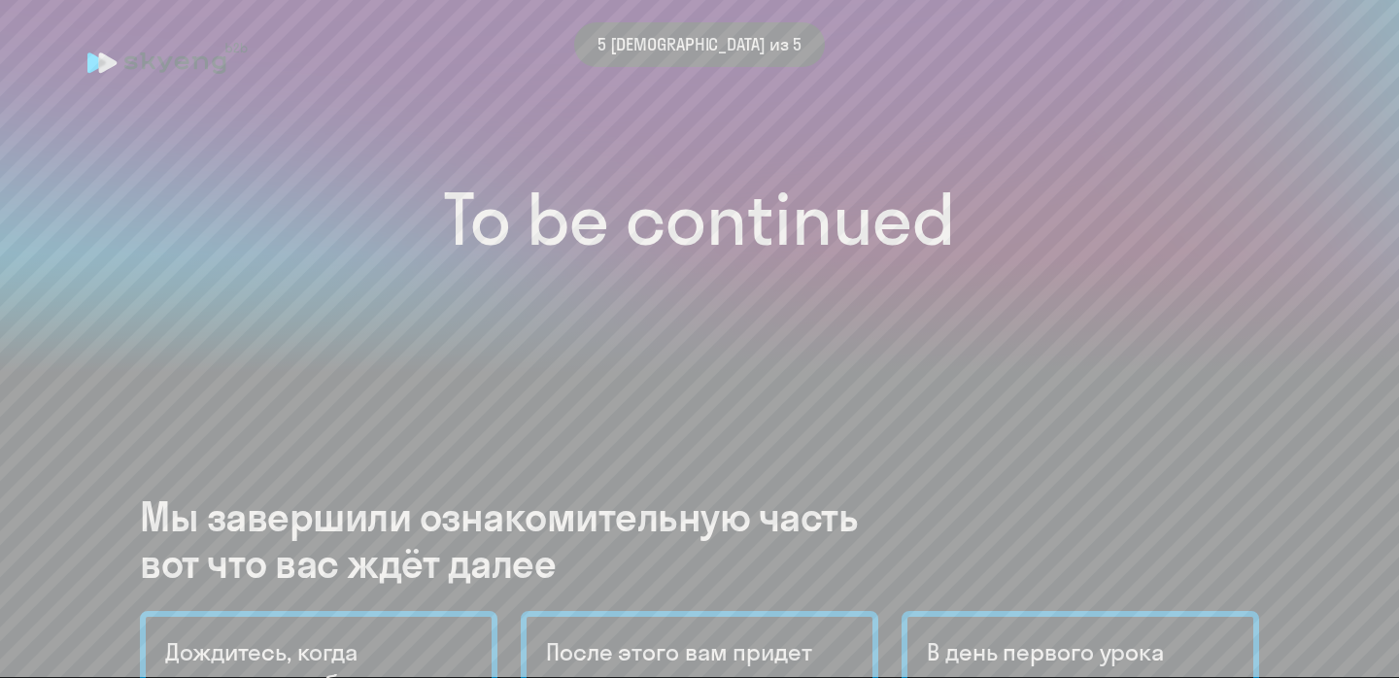
click at [745, 241] on h1 "To be continued" at bounding box center [700, 220] width 1322 height 68
click at [723, 50] on span "5 [DEMOGRAPHIC_DATA] из 5" at bounding box center [700, 44] width 204 height 25
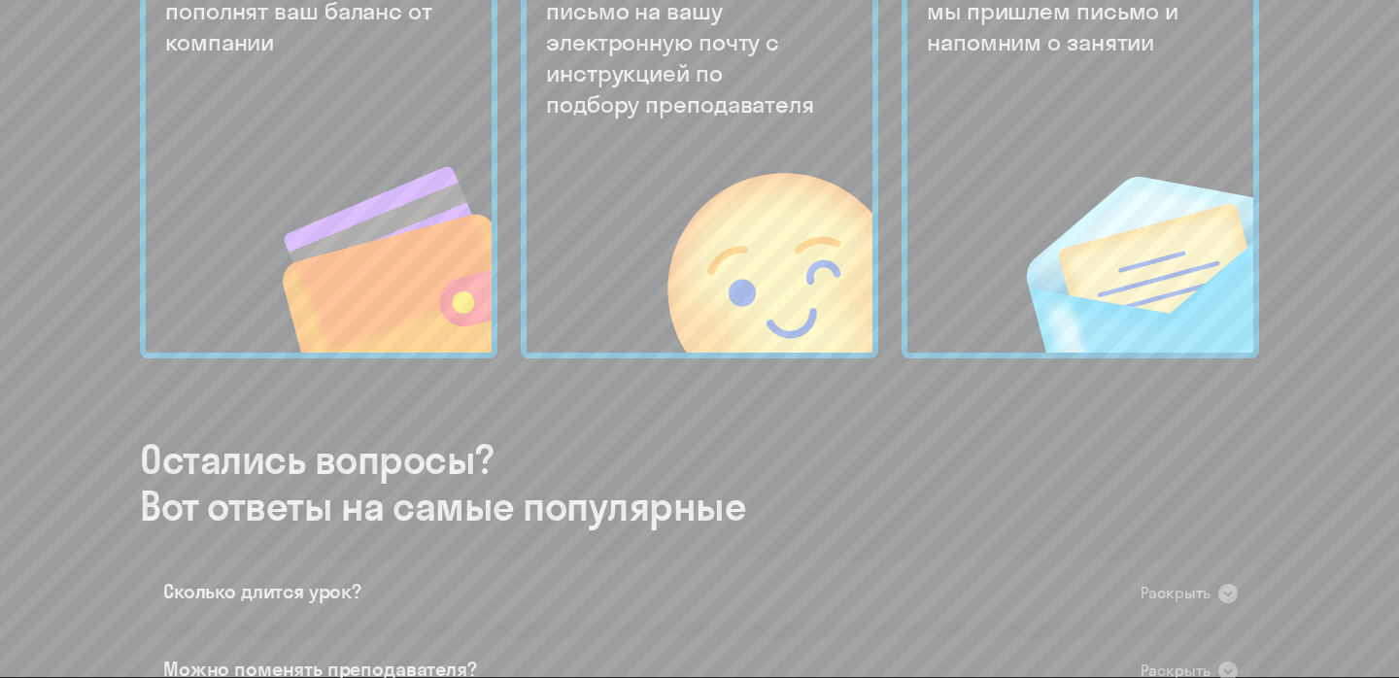
scroll to position [104, 0]
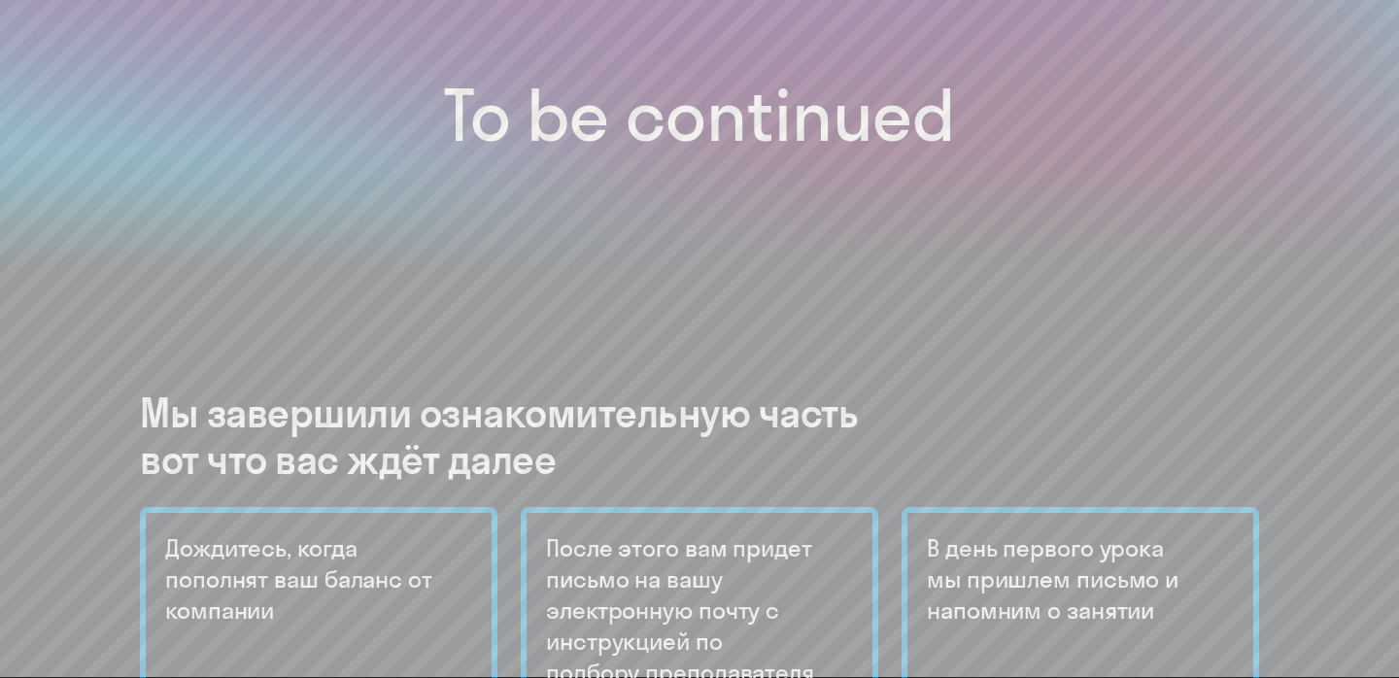
drag, startPoint x: 610, startPoint y: 453, endPoint x: 455, endPoint y: 122, distance: 365.1
click at [455, 122] on h1 "To be continued" at bounding box center [700, 116] width 1322 height 68
drag, startPoint x: 455, startPoint y: 121, endPoint x: 597, endPoint y: 486, distance: 391.0
click at [597, 268] on div "To be continued" at bounding box center [699, 31] width 1399 height 473
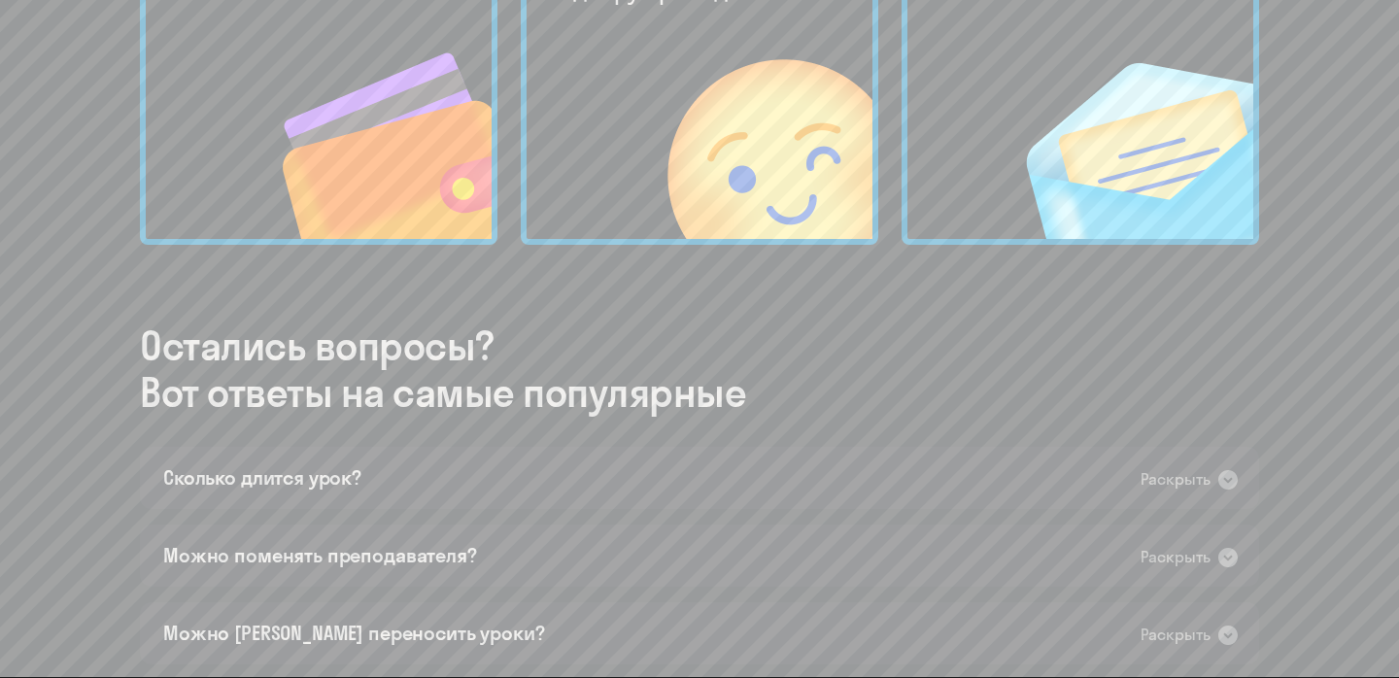
scroll to position [331, 0]
